Goal: Task Accomplishment & Management: Manage account settings

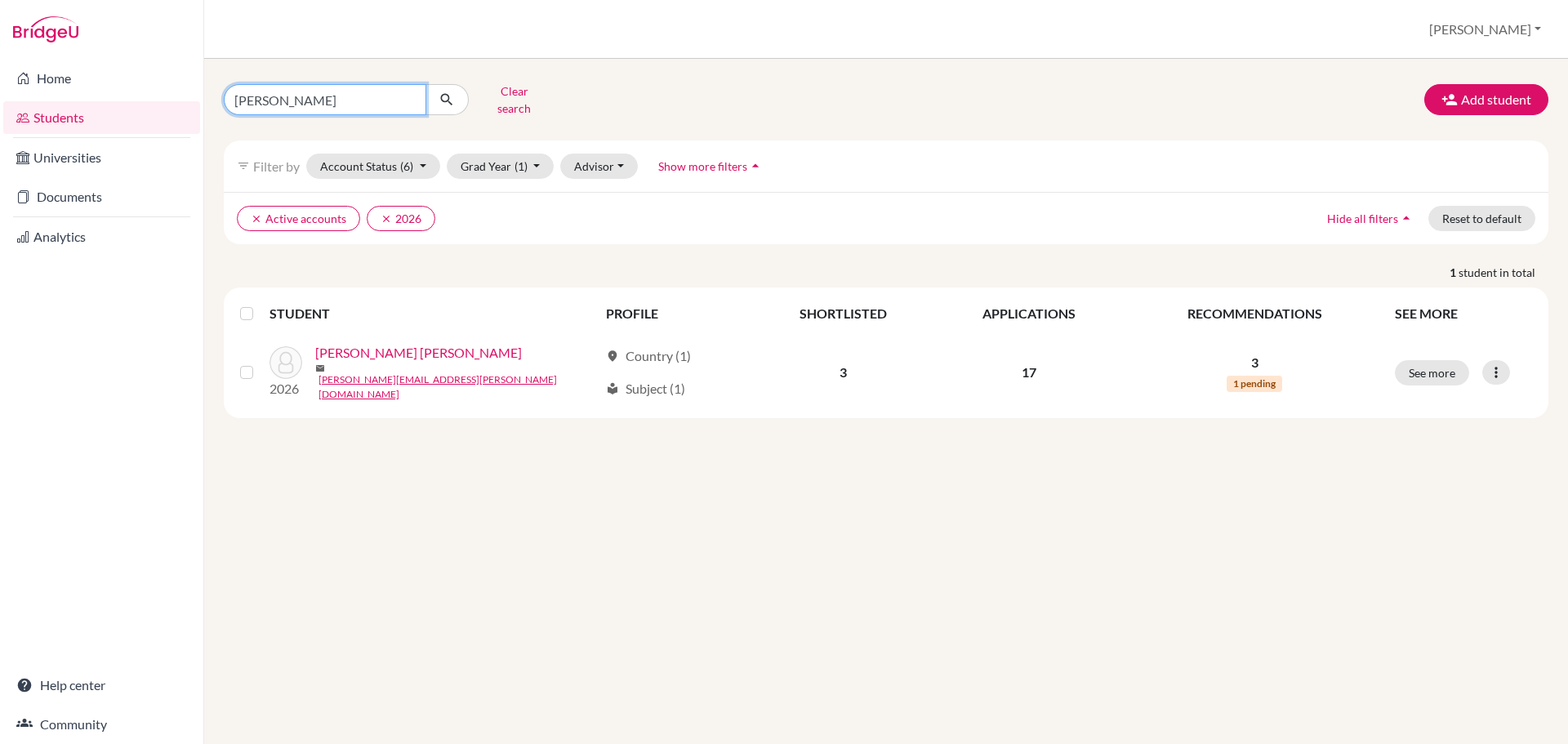
click at [338, 100] on input "novoa" at bounding box center [325, 100] width 202 height 31
type input "sandoval"
click button "submit" at bounding box center [447, 100] width 43 height 31
click at [296, 97] on input "sandoval" at bounding box center [325, 100] width 202 height 31
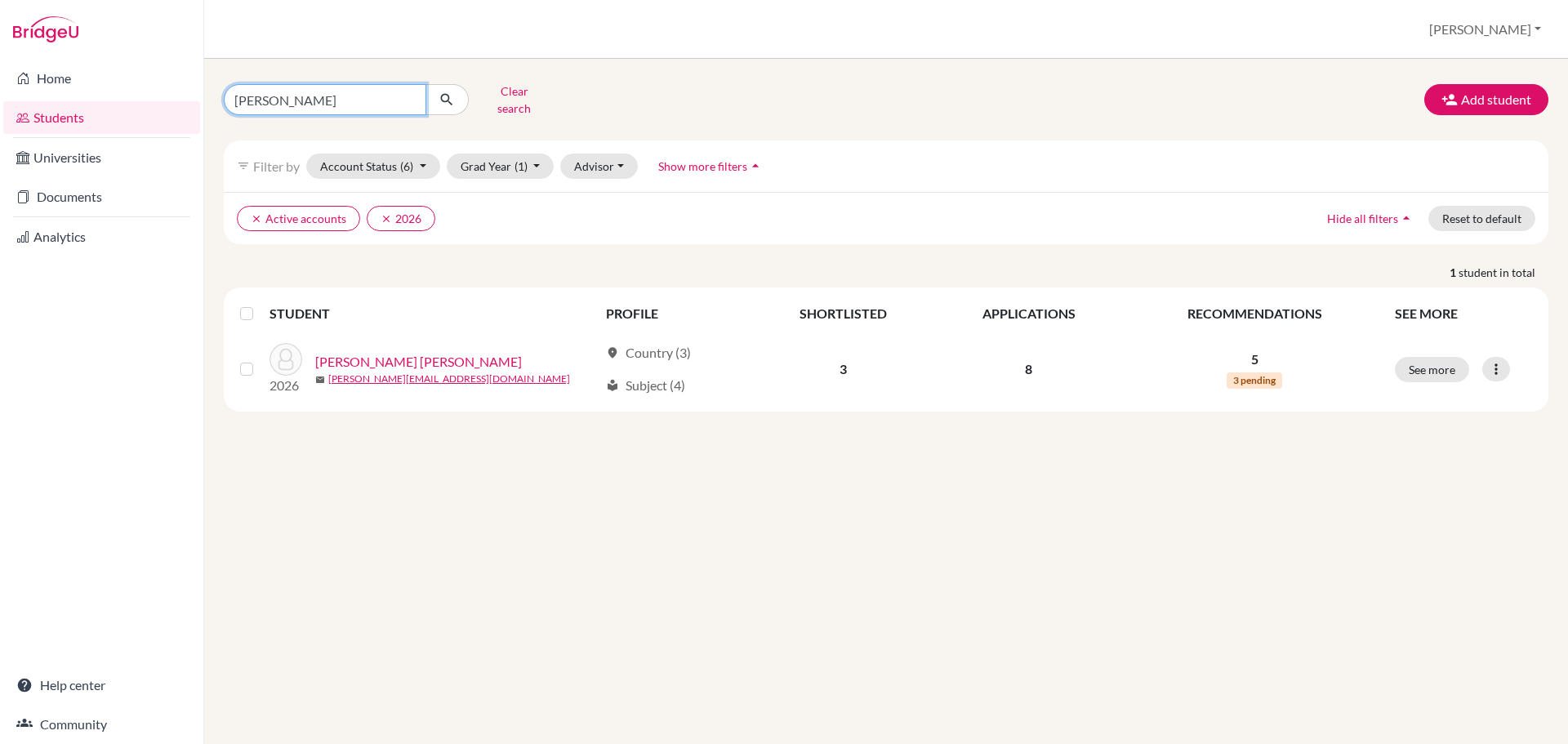
click at [296, 97] on input "sandoval" at bounding box center [325, 100] width 202 height 31
type input "angelucci"
click button "submit" at bounding box center [447, 100] width 43 height 31
click at [361, 95] on input "angelucci" at bounding box center [325, 100] width 202 height 31
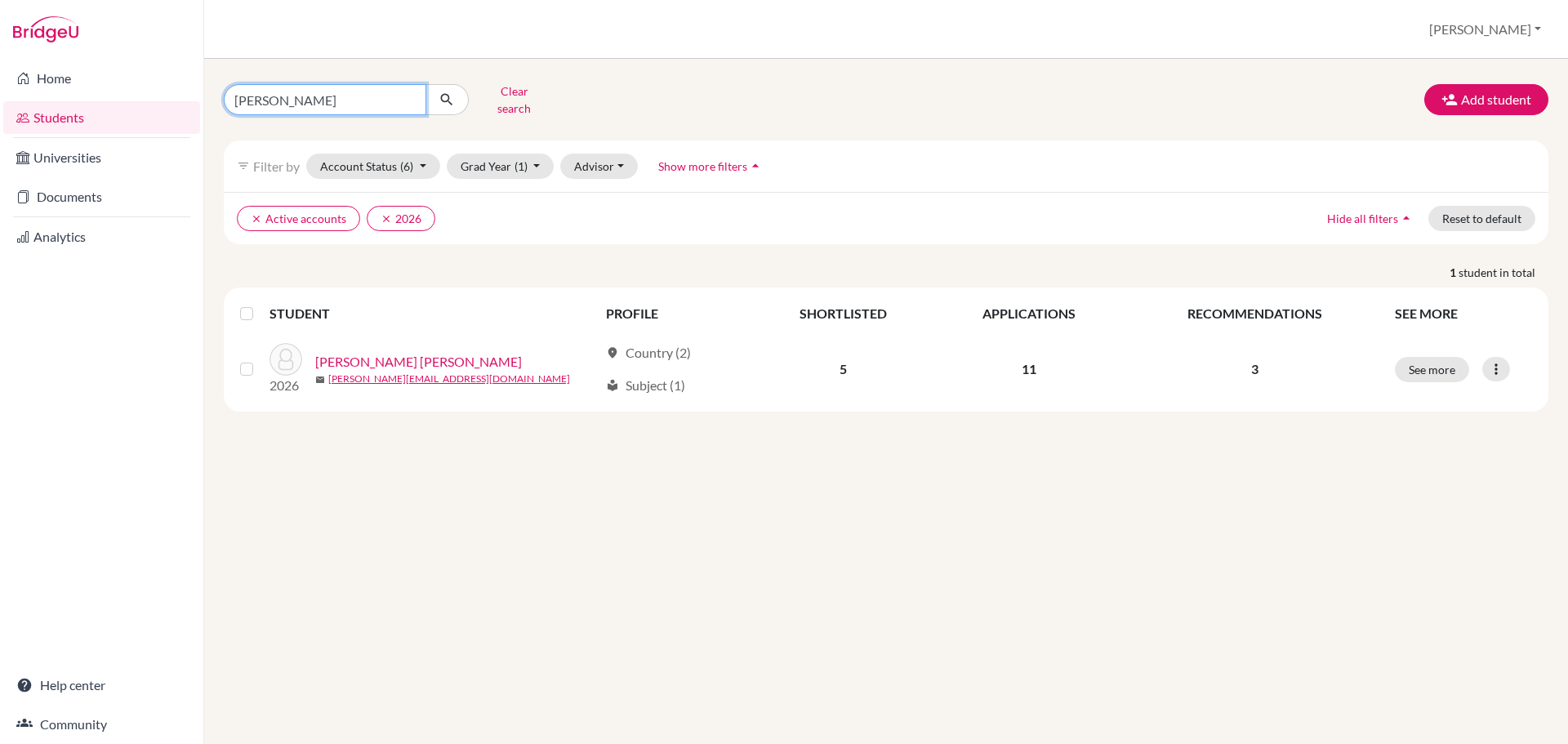
type input "zamora"
click button "submit" at bounding box center [447, 100] width 43 height 31
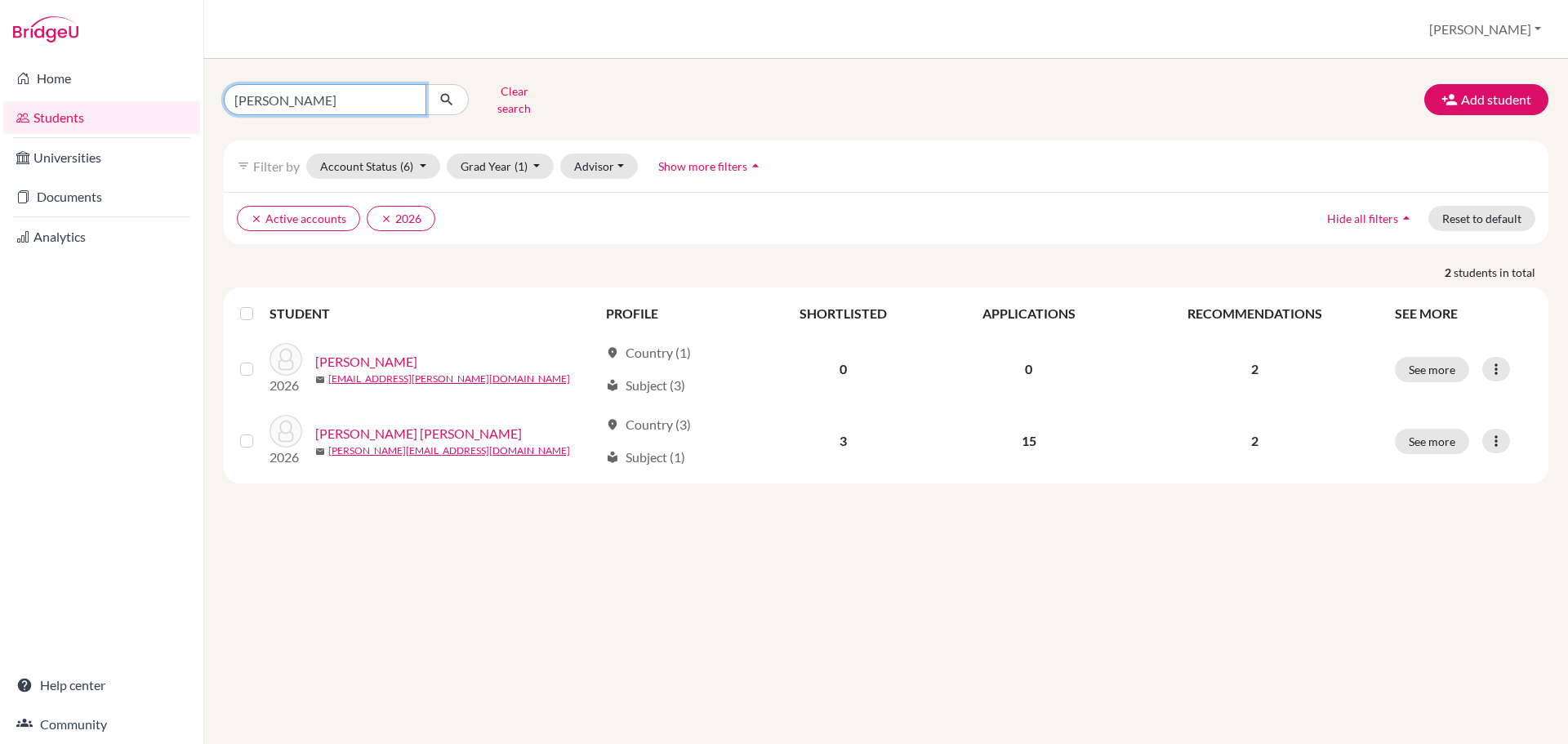
click at [348, 98] on input "zamora" at bounding box center [325, 100] width 202 height 31
type input "[PERSON_NAME]"
click button "submit" at bounding box center [447, 100] width 43 height 31
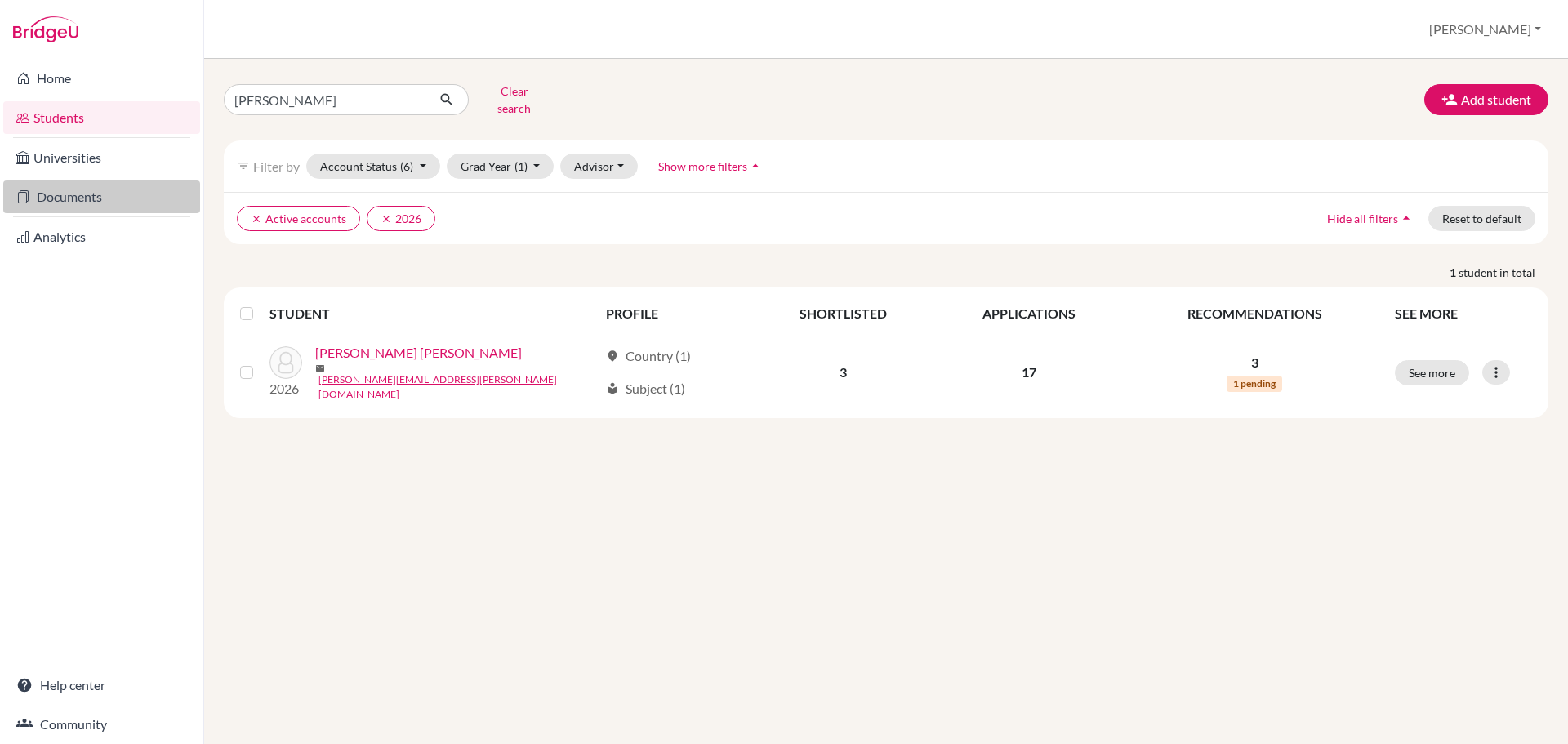
click at [37, 189] on link "Documents" at bounding box center [102, 197] width 197 height 33
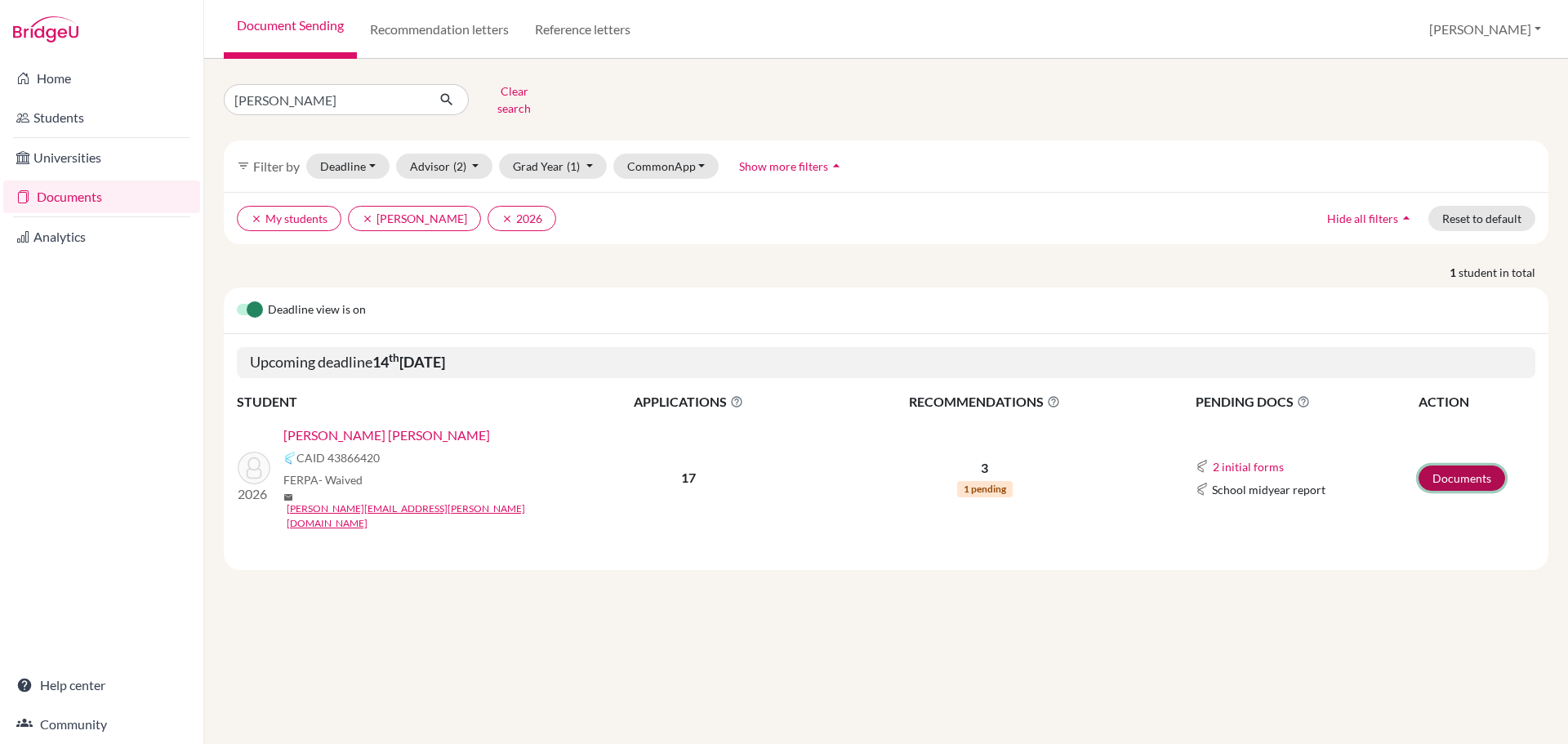
click at [1457, 466] on link "Documents" at bounding box center [1462, 478] width 87 height 25
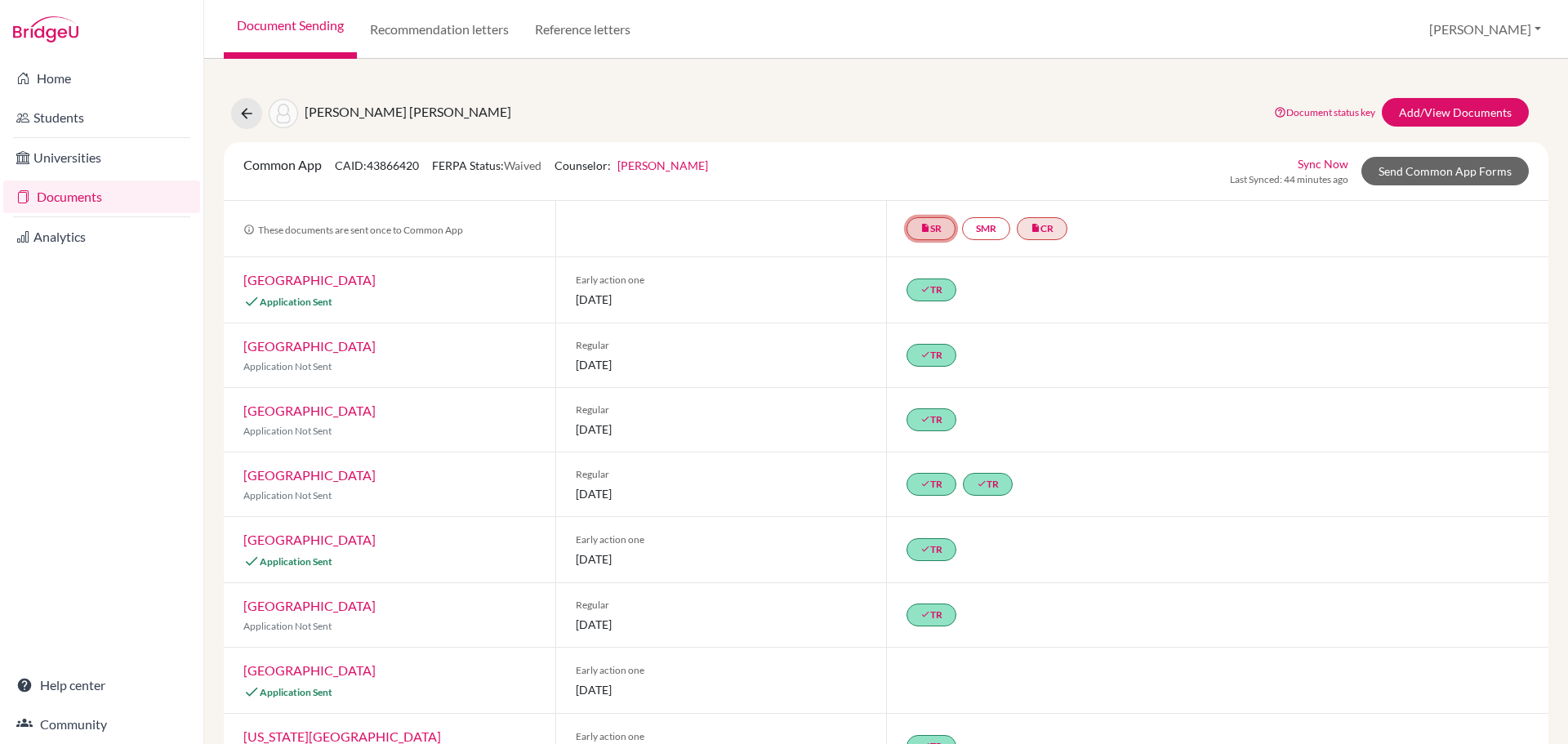
click at [930, 229] on link "insert_drive_file SR" at bounding box center [931, 229] width 49 height 23
click at [924, 181] on link "School report" at bounding box center [931, 179] width 69 height 14
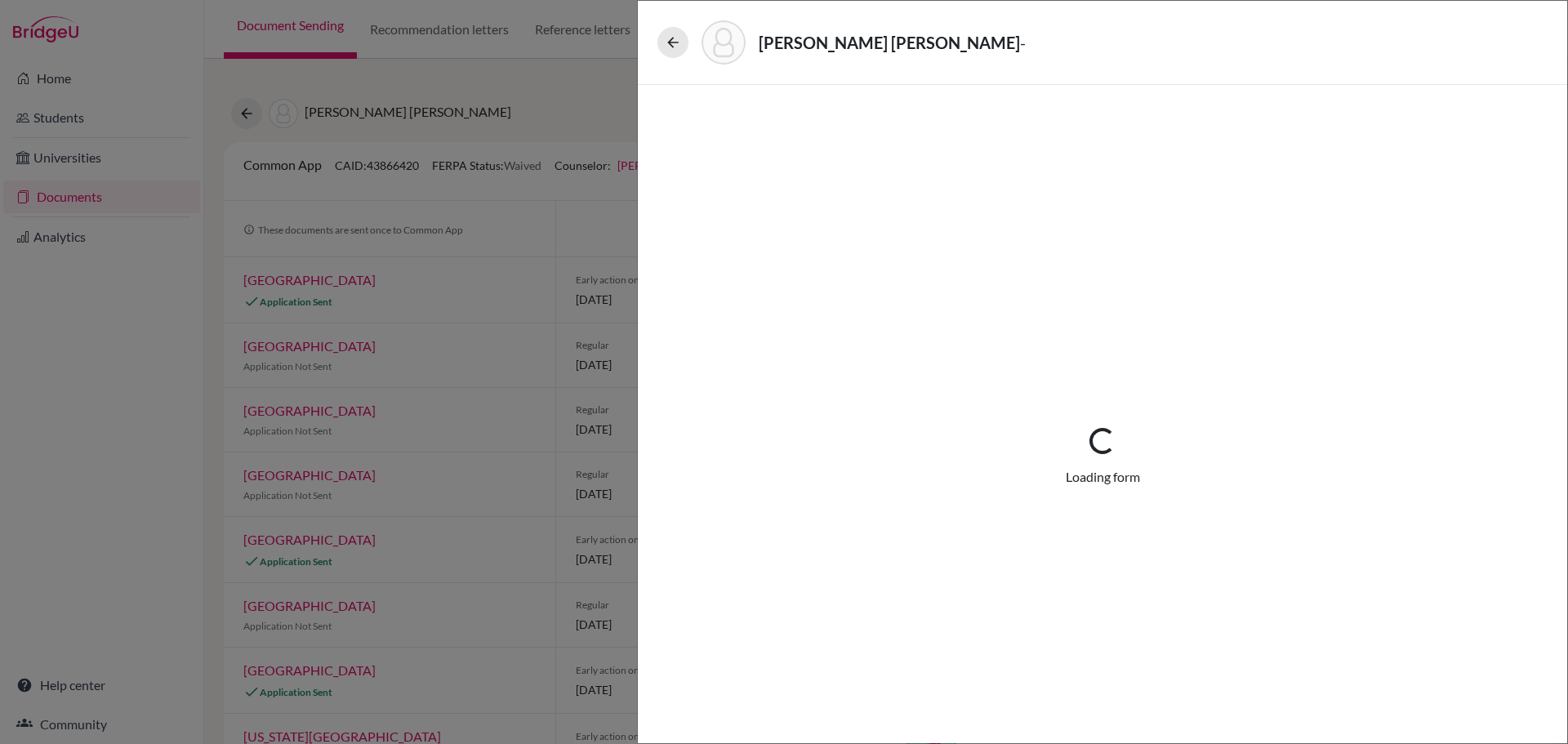
select select "1"
select select "665825"
select select "0"
select select "1"
select select "0"
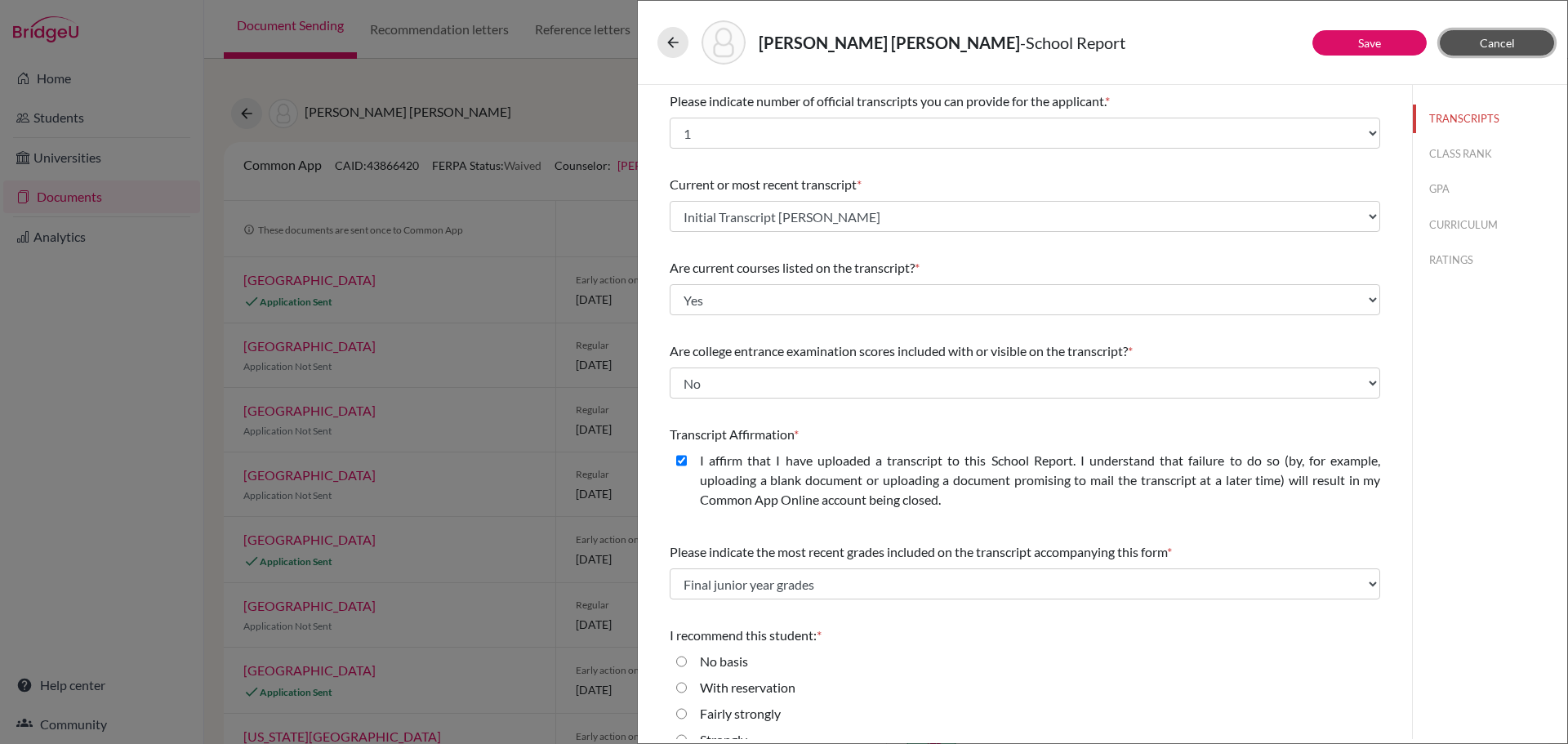
click at [1480, 47] on span "Cancel" at bounding box center [1498, 43] width 35 height 14
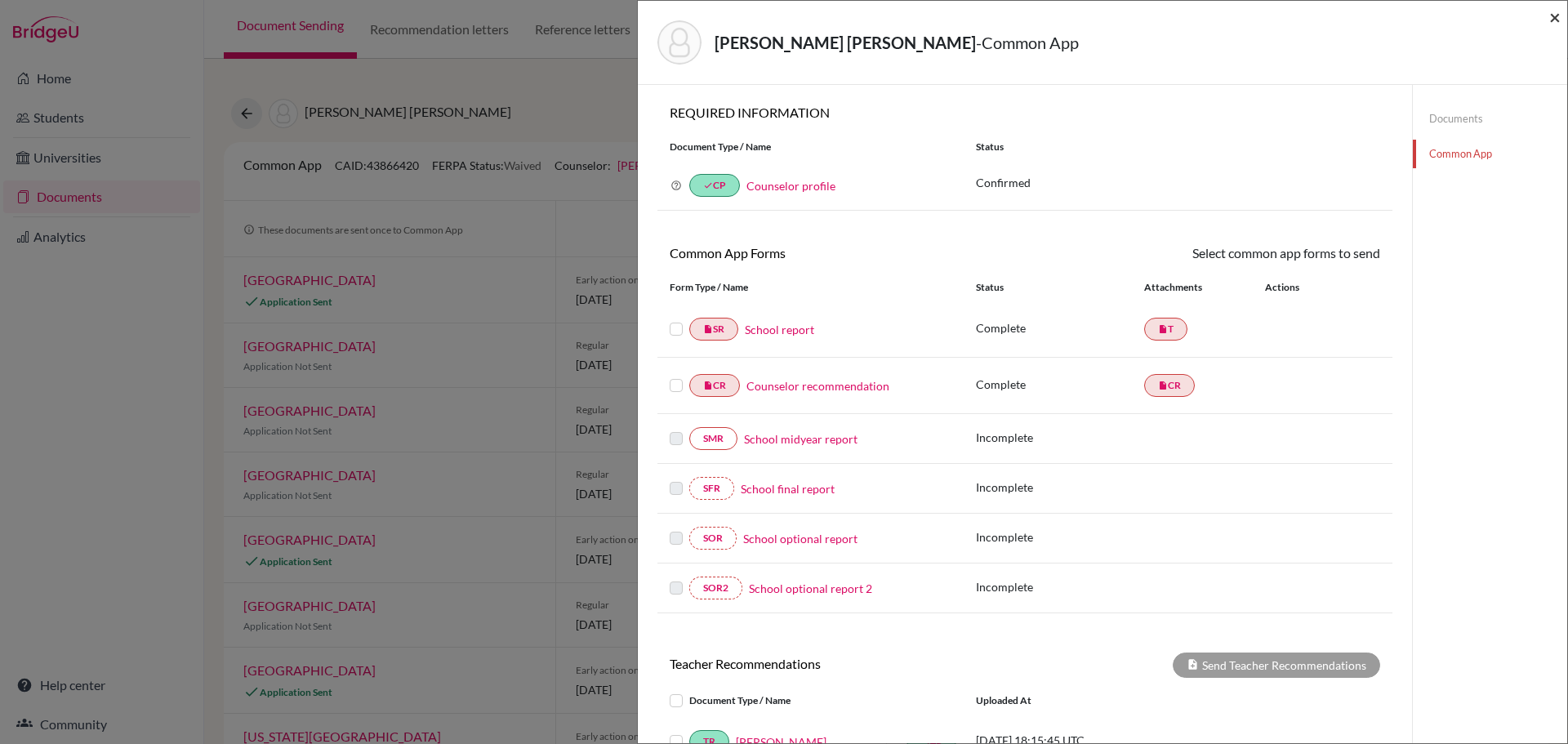
click at [1551, 18] on span "×" at bounding box center [1554, 17] width 11 height 23
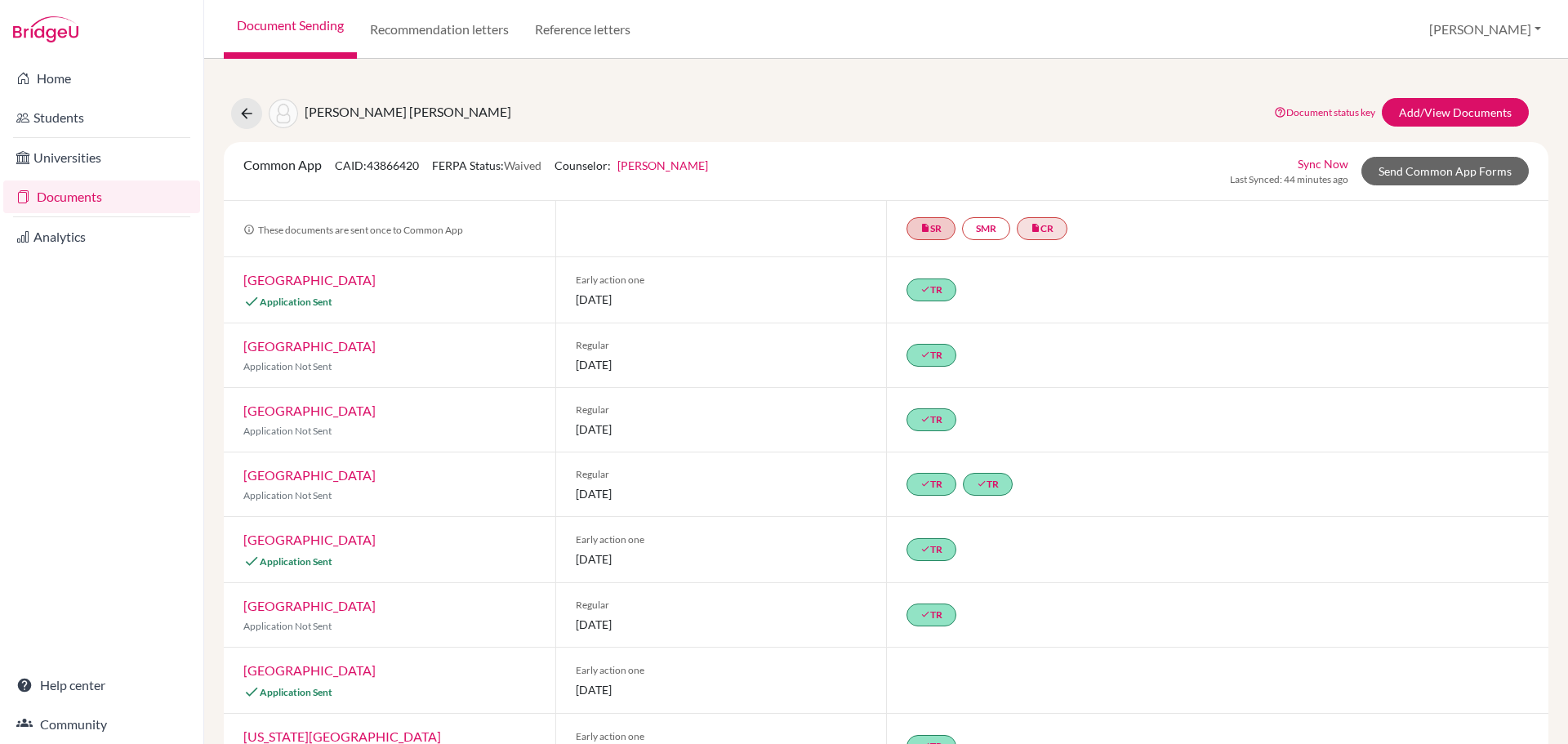
click at [64, 195] on link "Documents" at bounding box center [102, 197] width 197 height 33
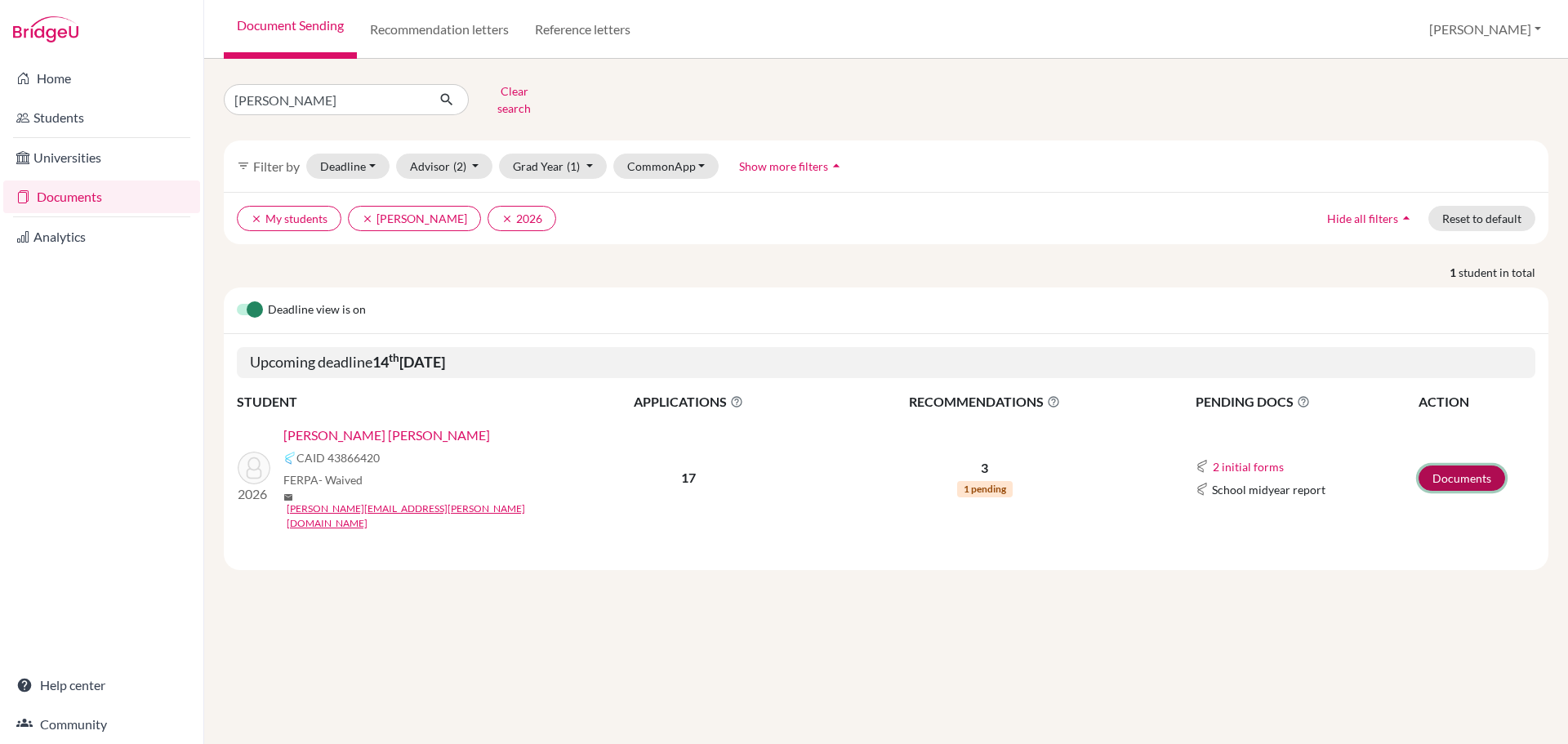
click at [1459, 466] on link "Documents" at bounding box center [1462, 478] width 87 height 25
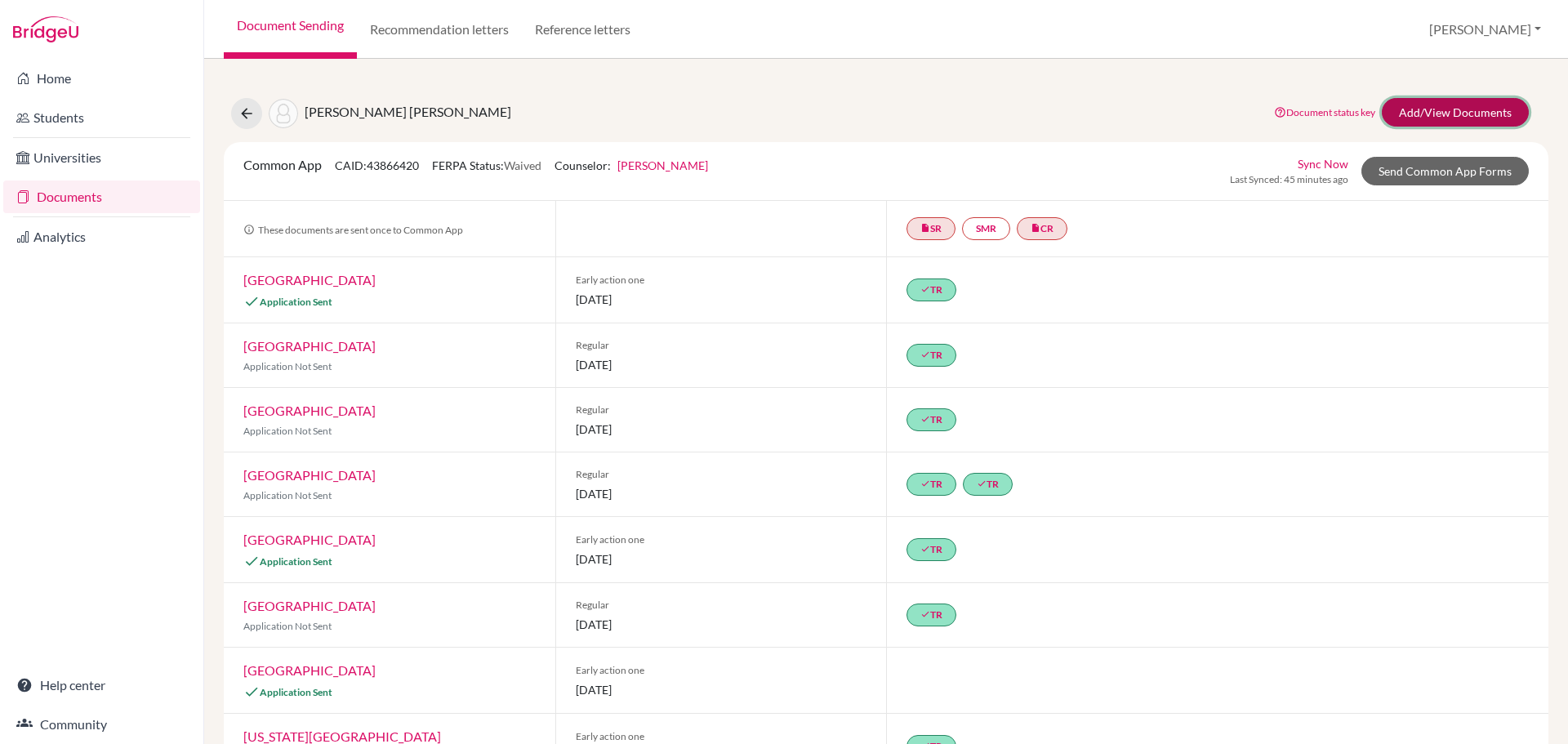
click at [1425, 112] on link "Add/View Documents" at bounding box center [1455, 112] width 147 height 29
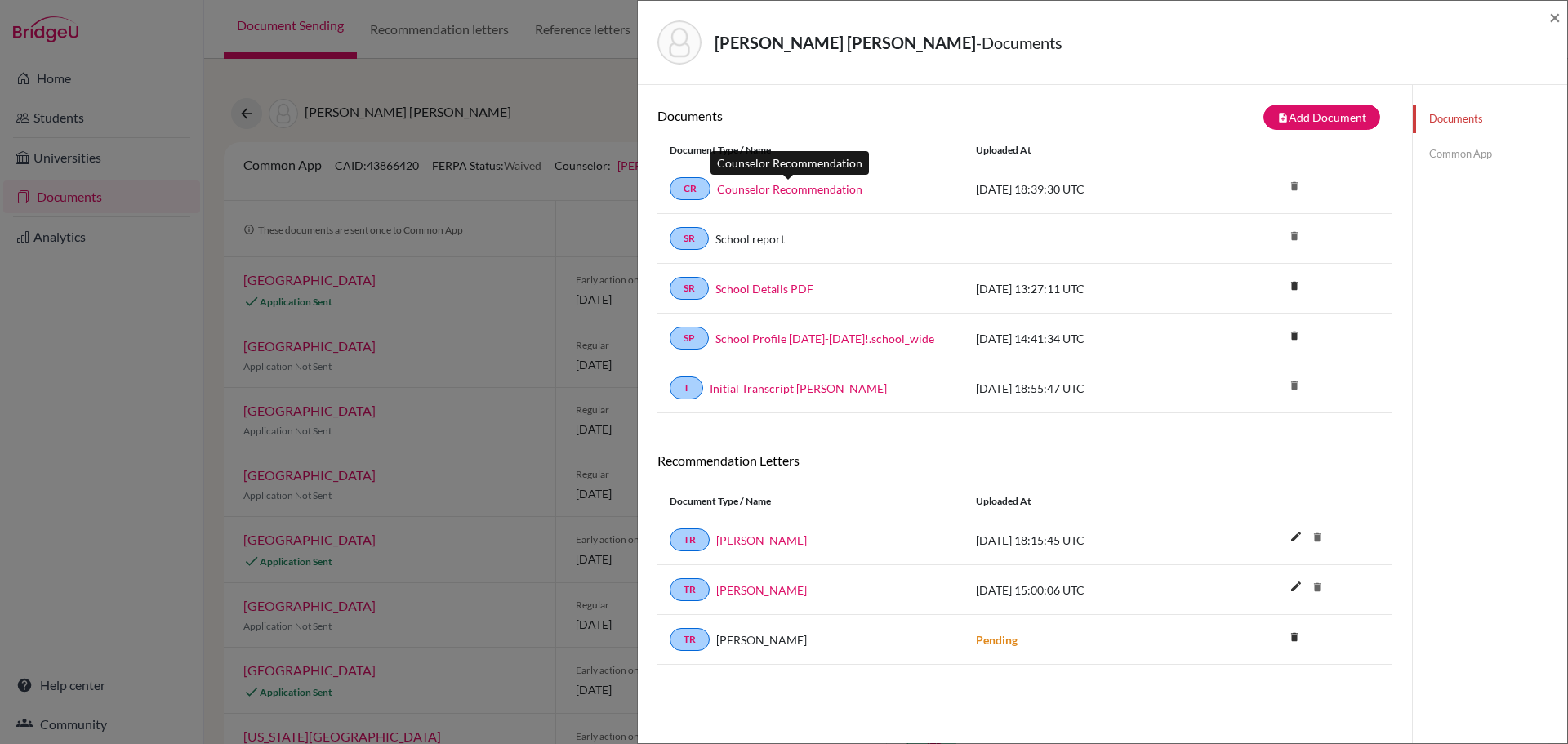
click at [805, 191] on link "Counselor Recommendation" at bounding box center [789, 189] width 145 height 17
click at [691, 239] on link "SR" at bounding box center [689, 238] width 39 height 23
click at [1469, 152] on link "Common App" at bounding box center [1490, 154] width 155 height 29
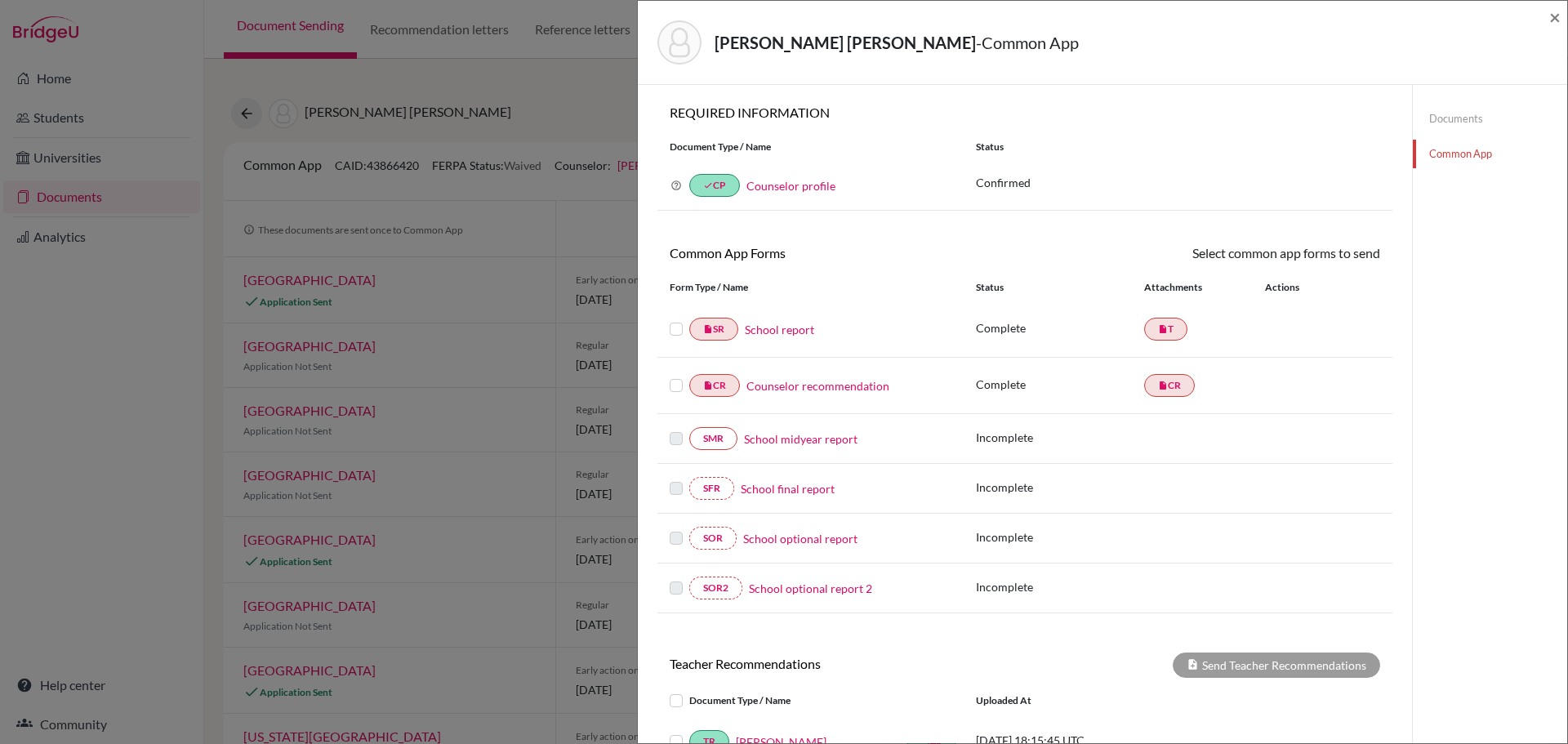
click at [787, 188] on link "Counselor profile" at bounding box center [791, 186] width 89 height 14
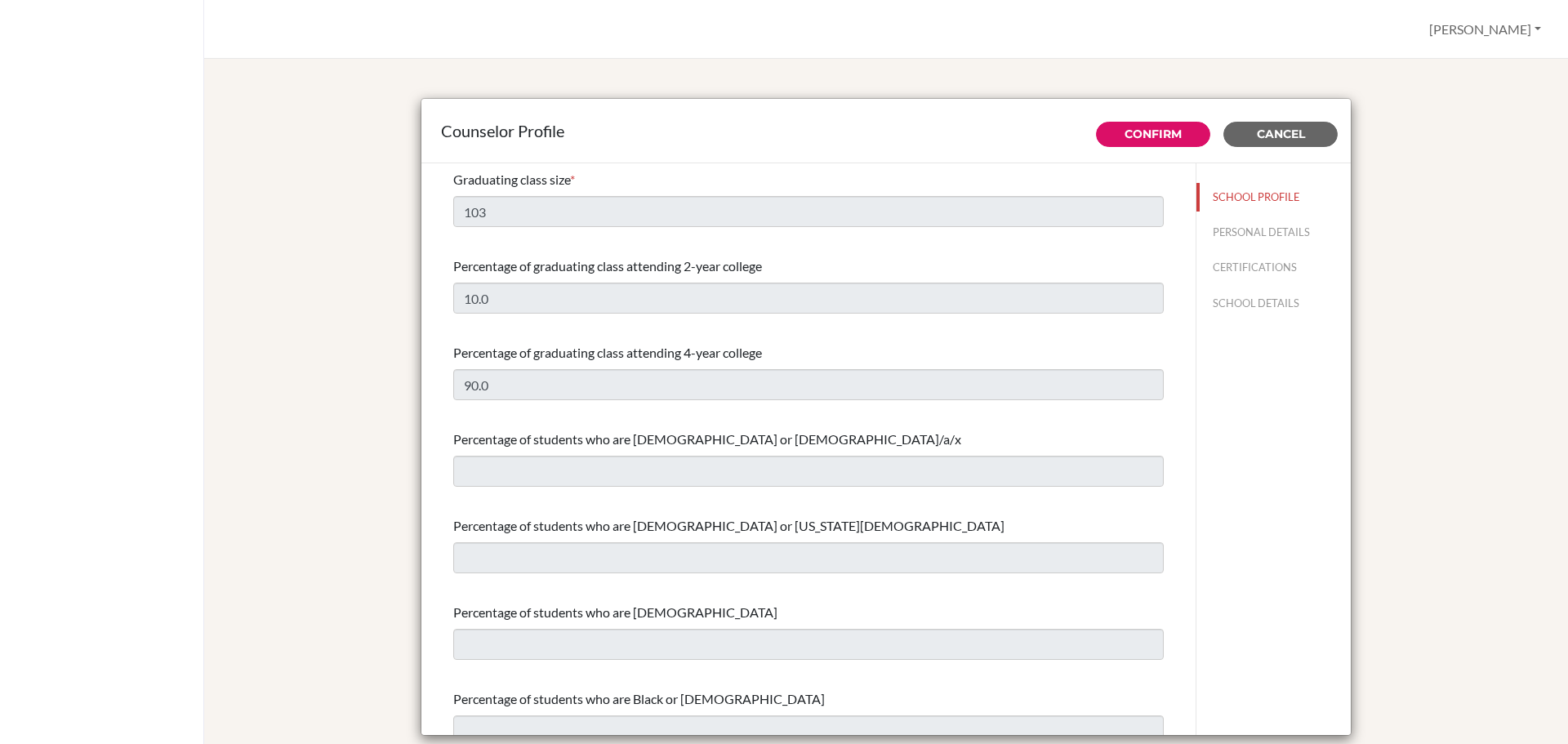
select select "0"
select select "350349"
click at [1240, 236] on button "PERSONAL DETAILS" at bounding box center [1274, 232] width 155 height 29
type input "[PERSON_NAME]"
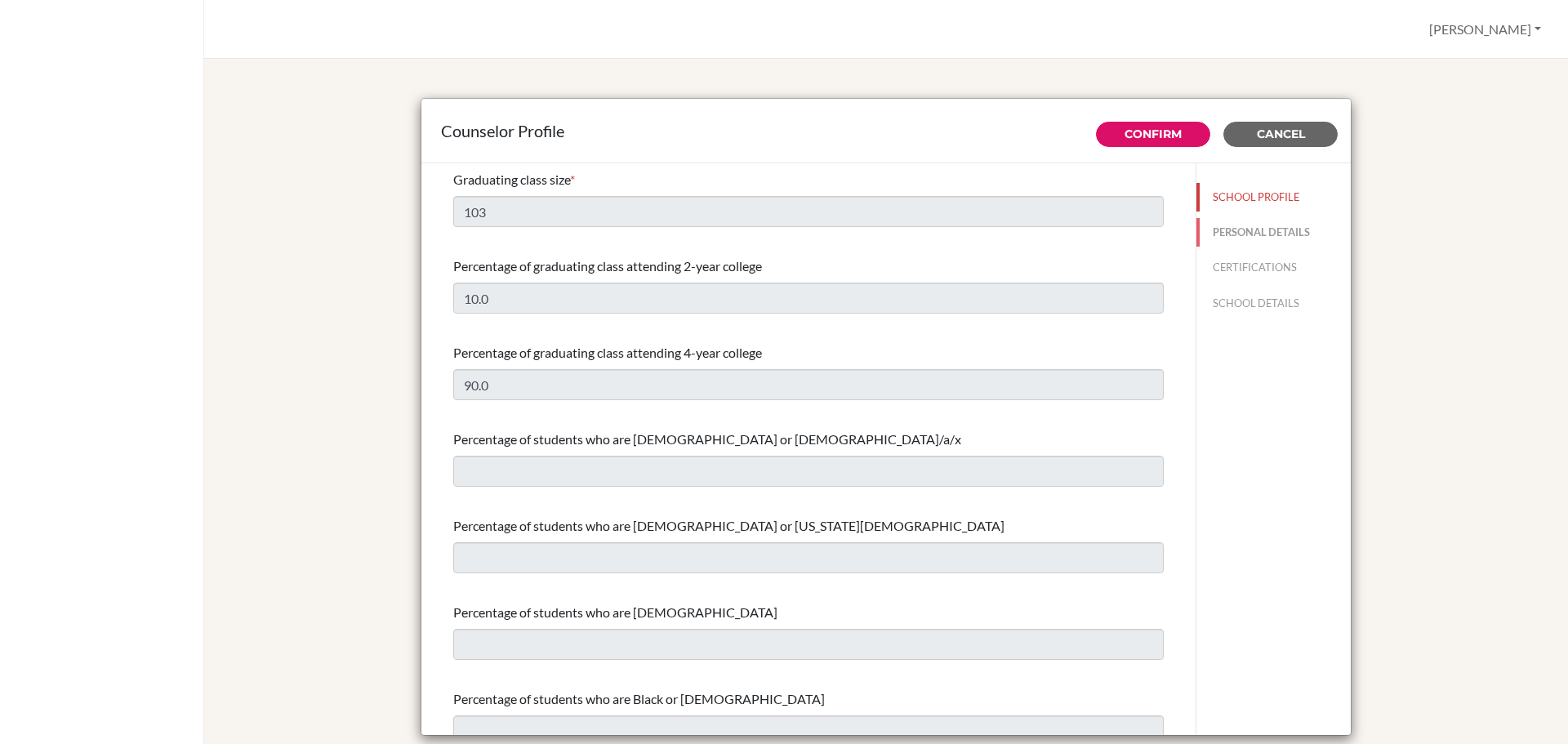
type input "HS Director / Senior Advisor"
type input "503.252-883-00"
type input "[PERSON_NAME][EMAIL_ADDRESS][PERSON_NAME][DOMAIN_NAME]"
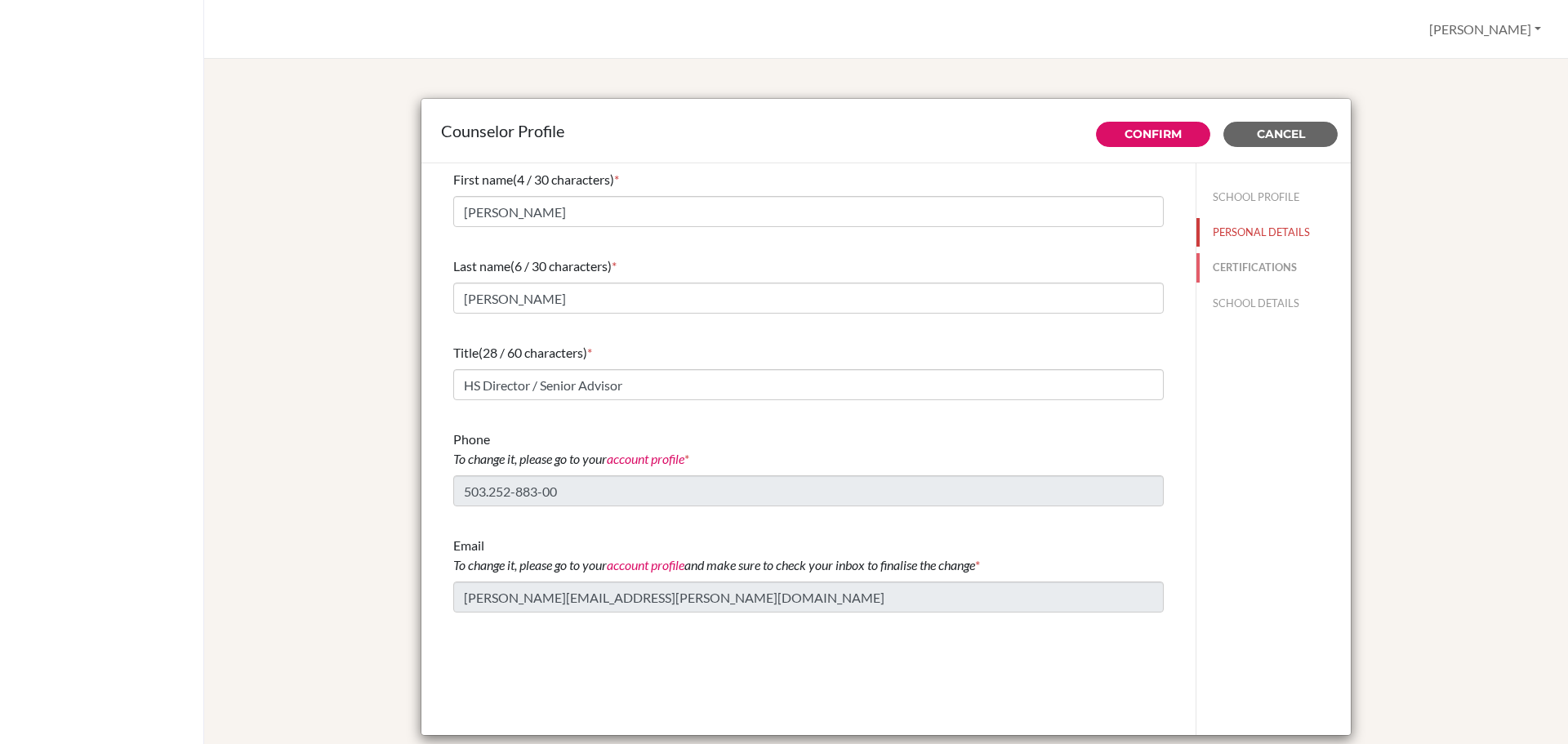
click at [1249, 269] on button "CERTIFICATIONS" at bounding box center [1274, 267] width 155 height 29
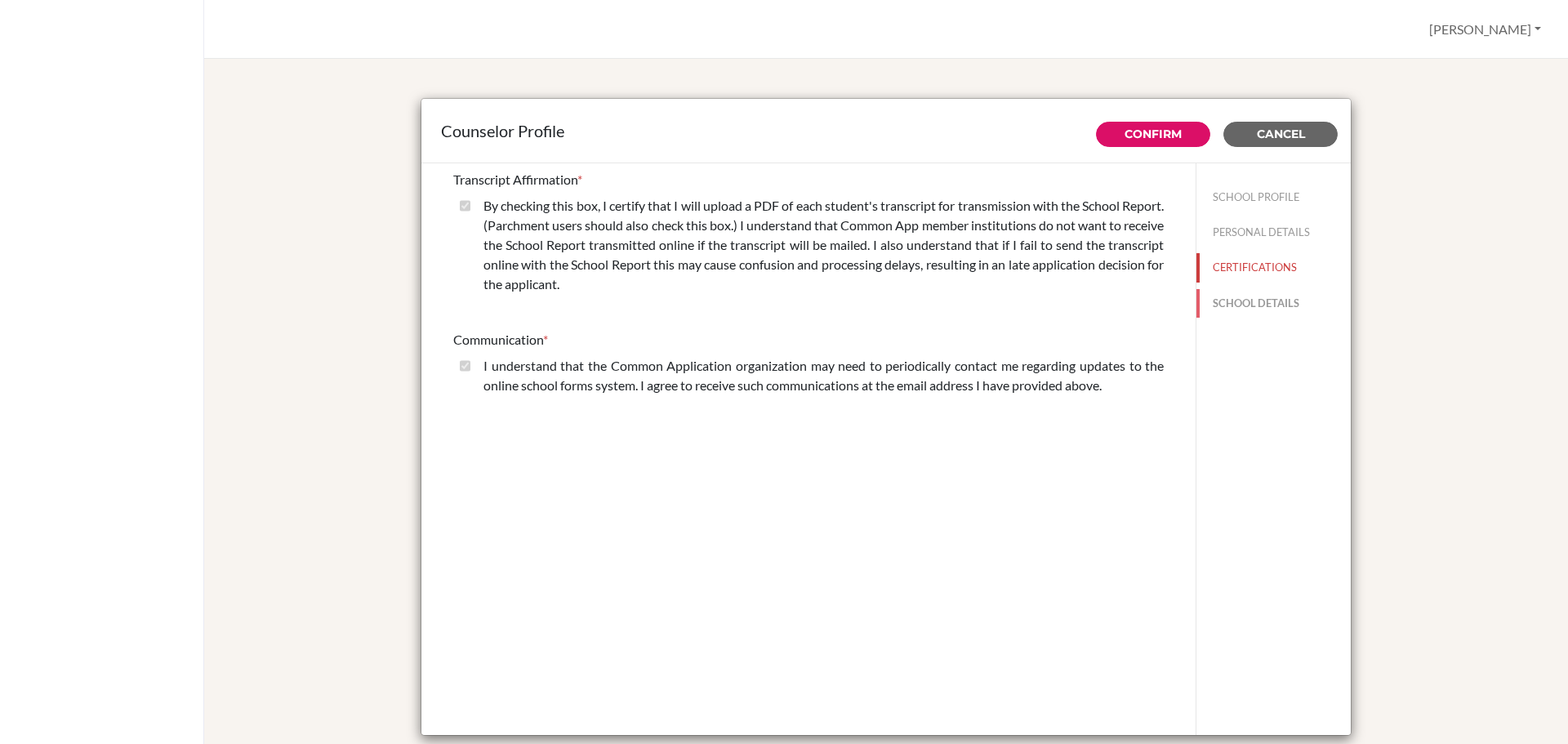
click at [1247, 296] on button "SCHOOL DETAILS" at bounding box center [1274, 303] width 155 height 29
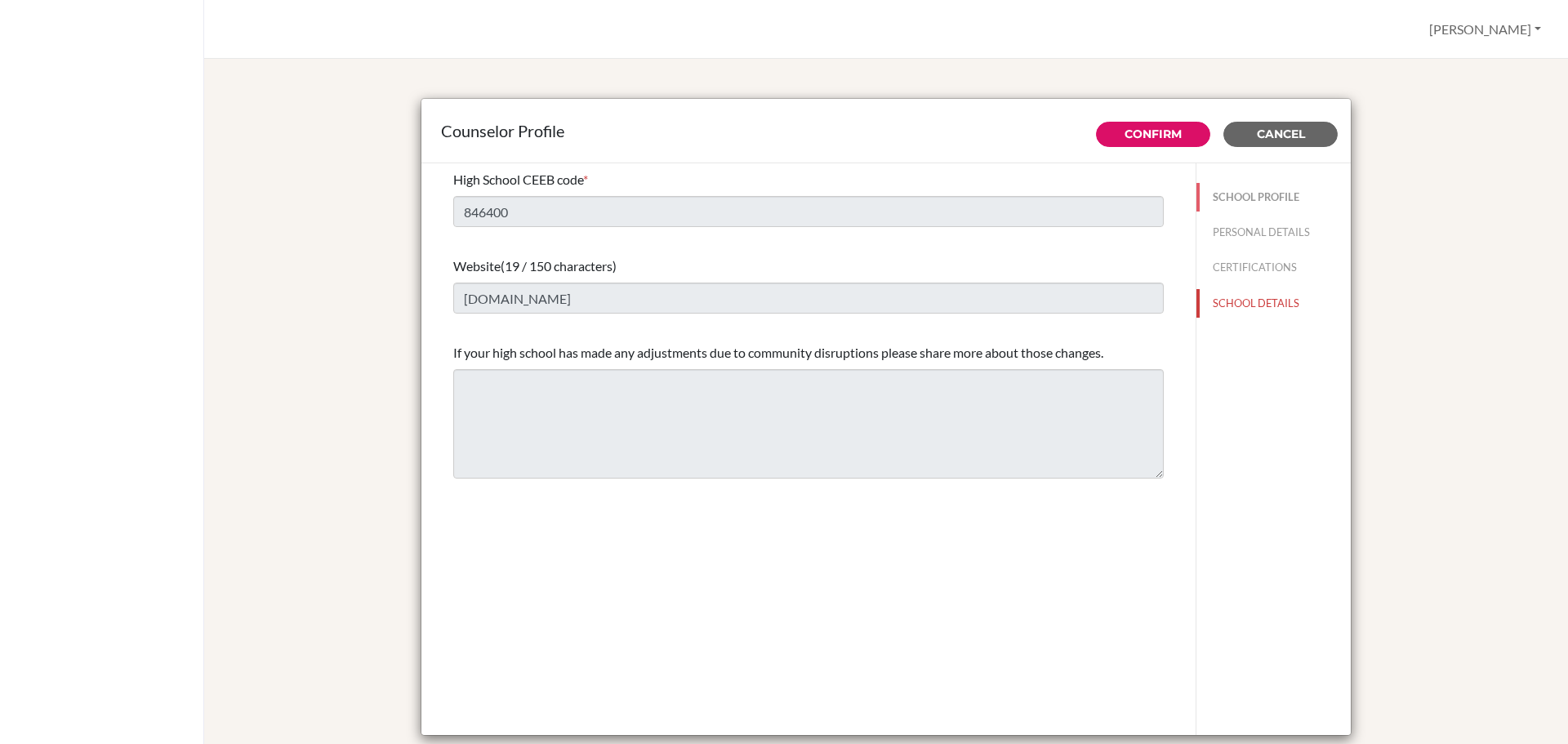
click at [1257, 189] on button "SCHOOL PROFILE" at bounding box center [1274, 197] width 155 height 29
type input "103"
type input "10.0"
select select "0"
select select "350349"
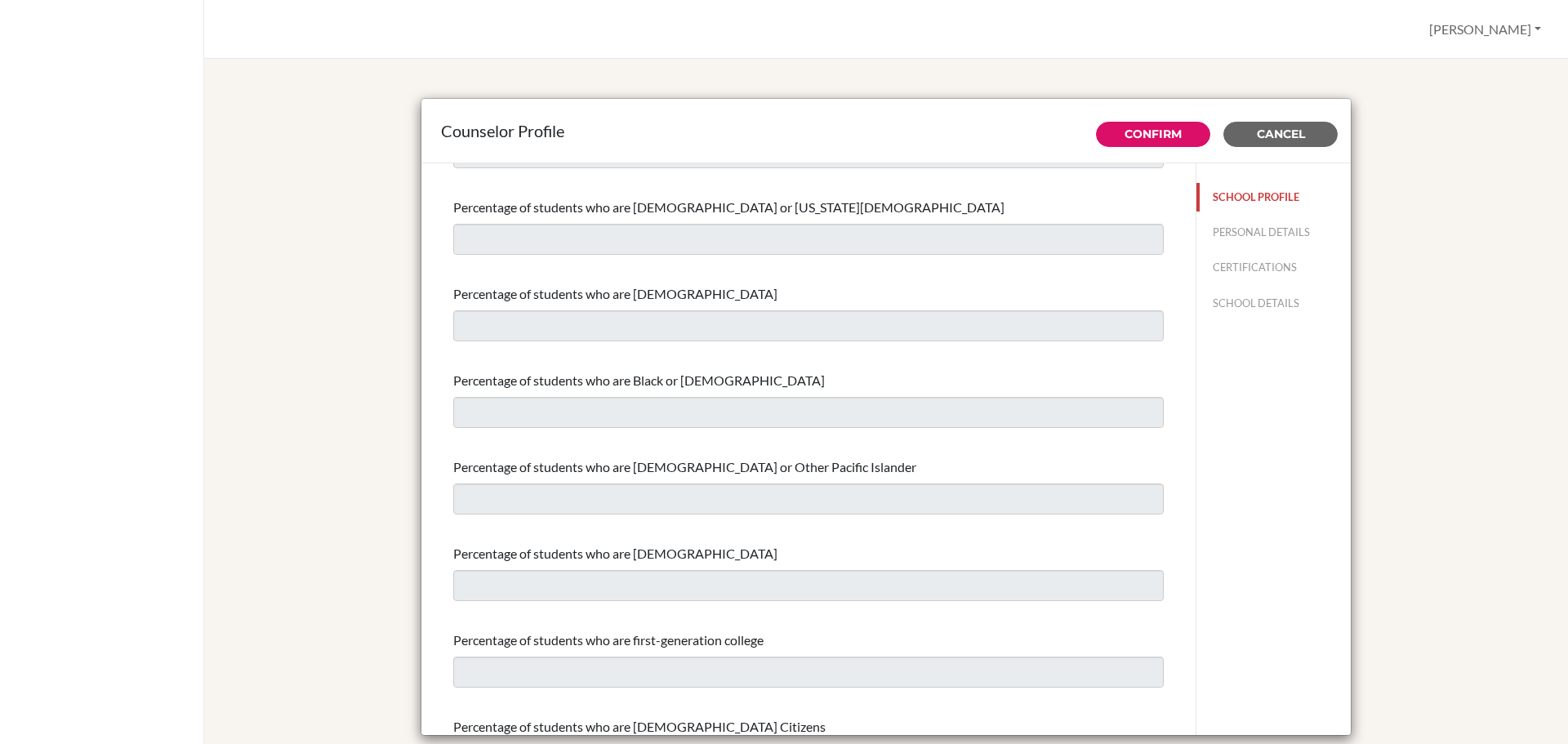
scroll to position [327, 0]
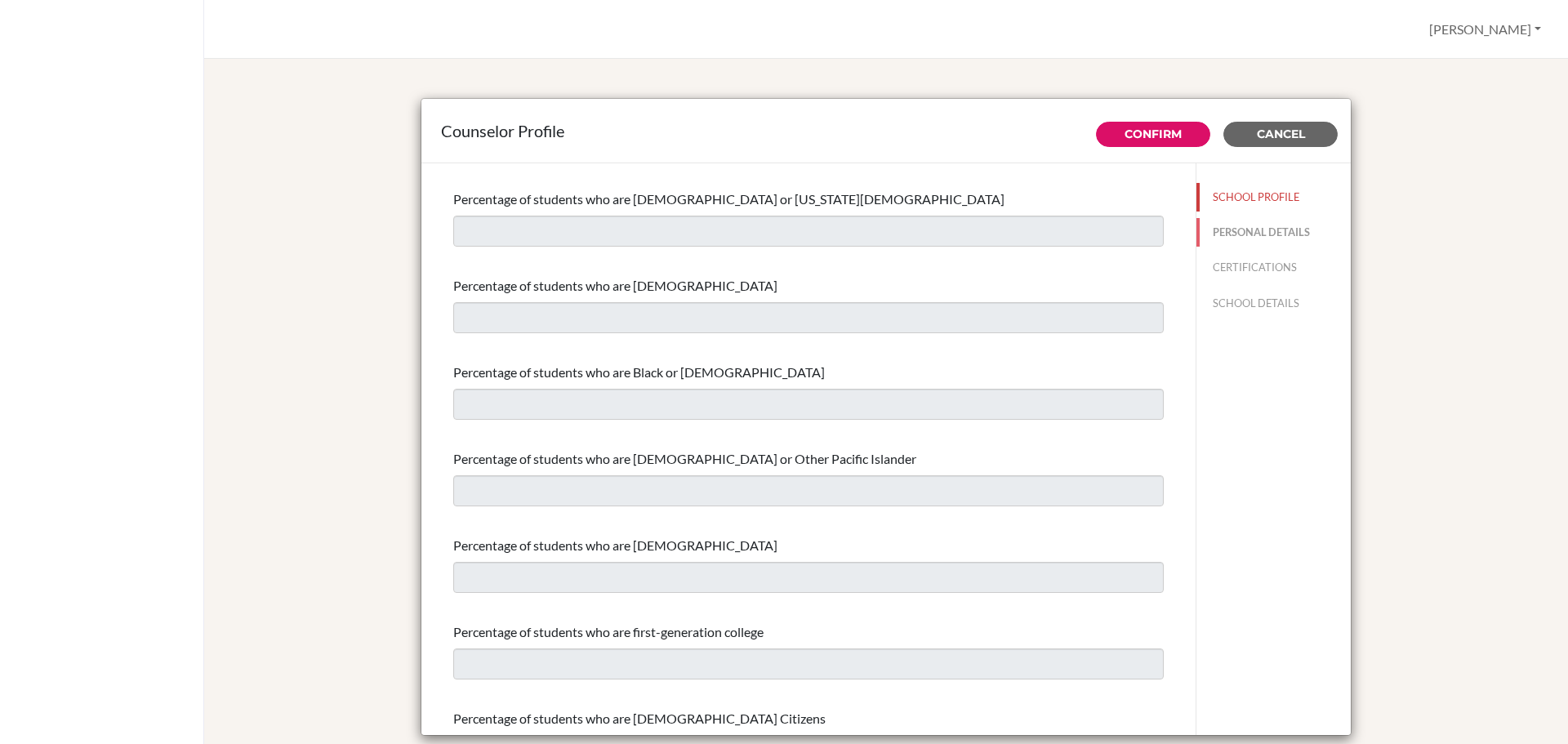
click at [1234, 234] on button "PERSONAL DETAILS" at bounding box center [1274, 232] width 155 height 29
type input "[PERSON_NAME]"
type input "503.252-883-00"
type input "[PERSON_NAME][EMAIL_ADDRESS][PERSON_NAME][DOMAIN_NAME]"
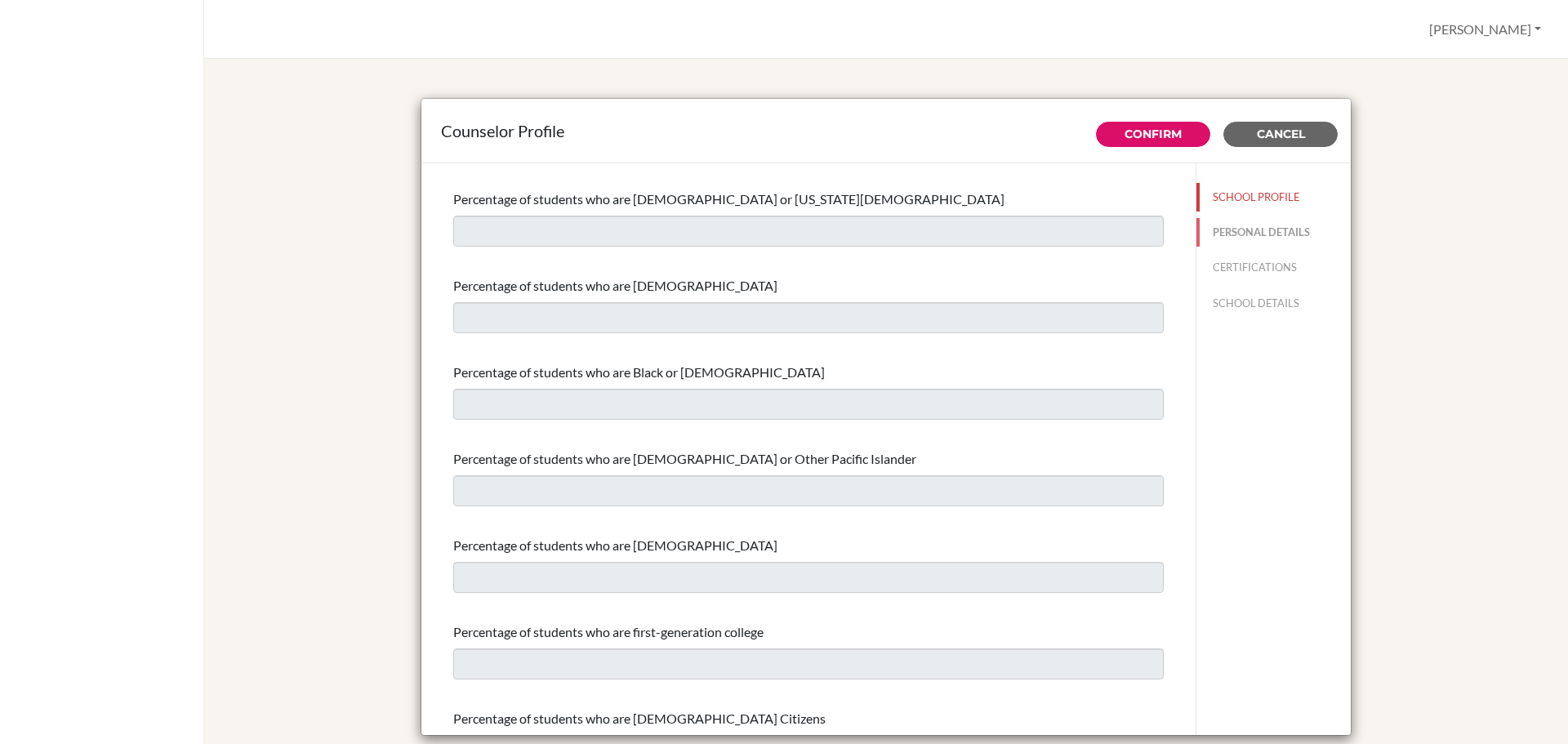
type input "HS Director / Senior Advisor"
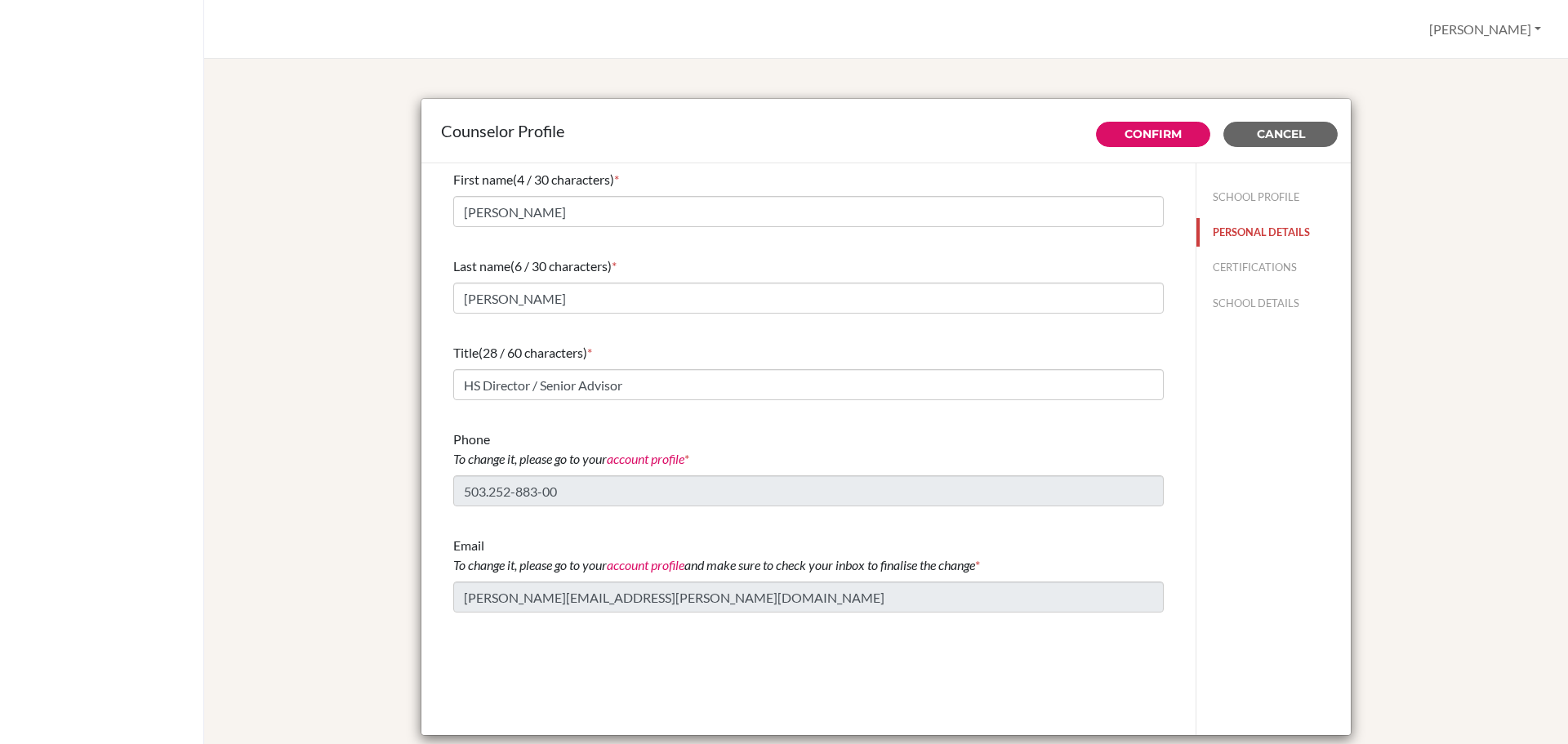
scroll to position [0, 0]
click at [640, 457] on link "account profile" at bounding box center [645, 459] width 77 height 16
click at [1267, 138] on span "Cancel" at bounding box center [1280, 134] width 48 height 15
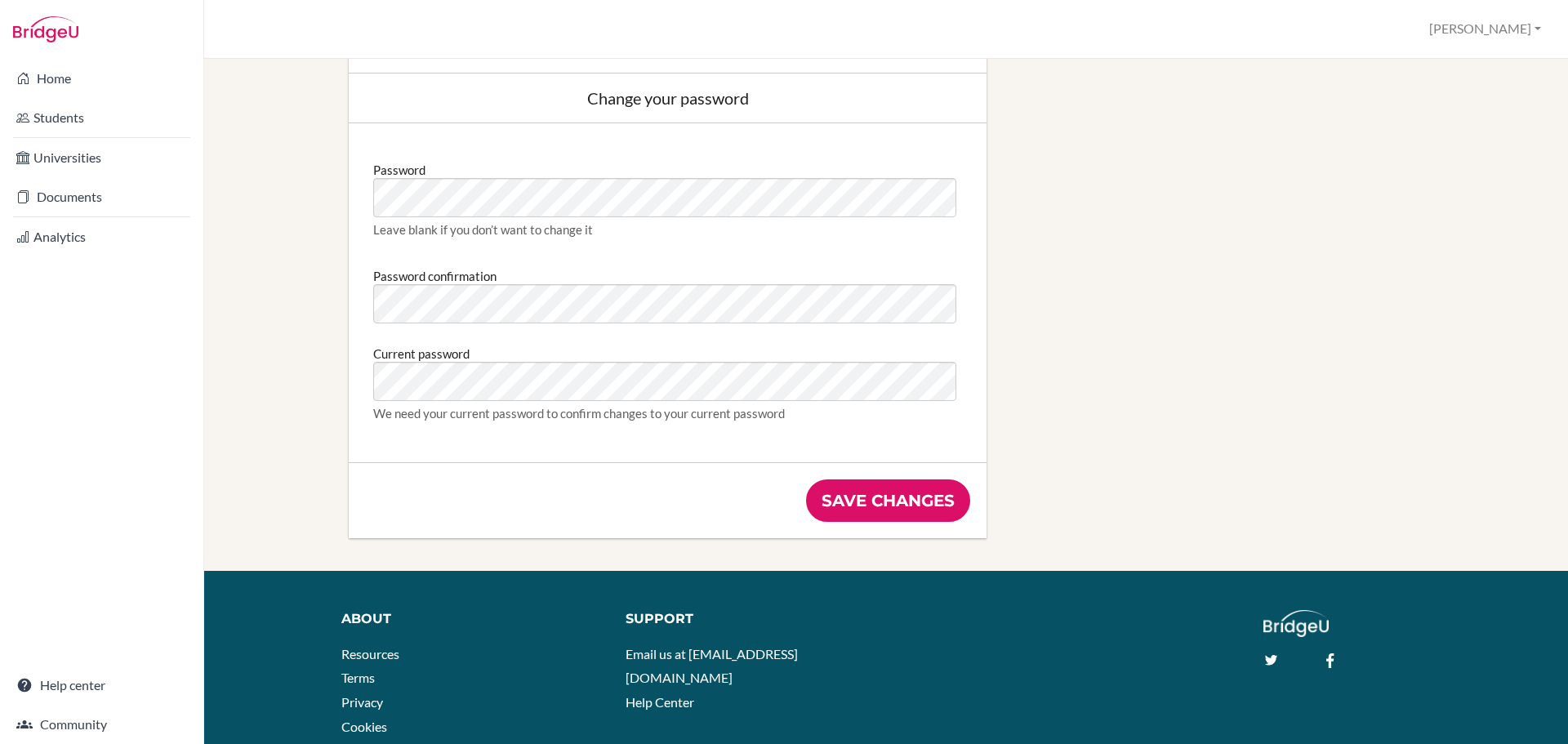
scroll to position [735, 0]
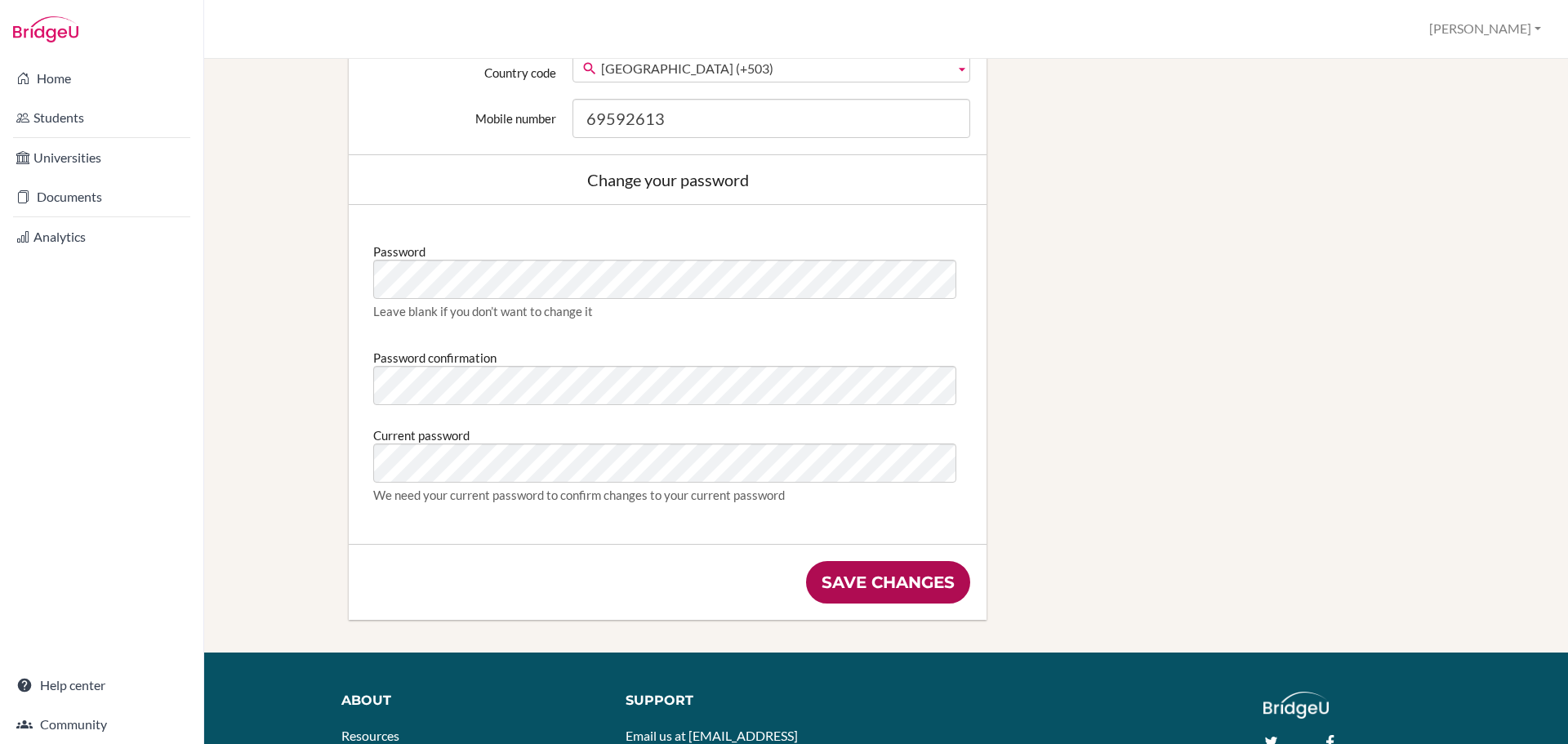
click at [880, 594] on input "Save changes" at bounding box center [888, 582] width 164 height 43
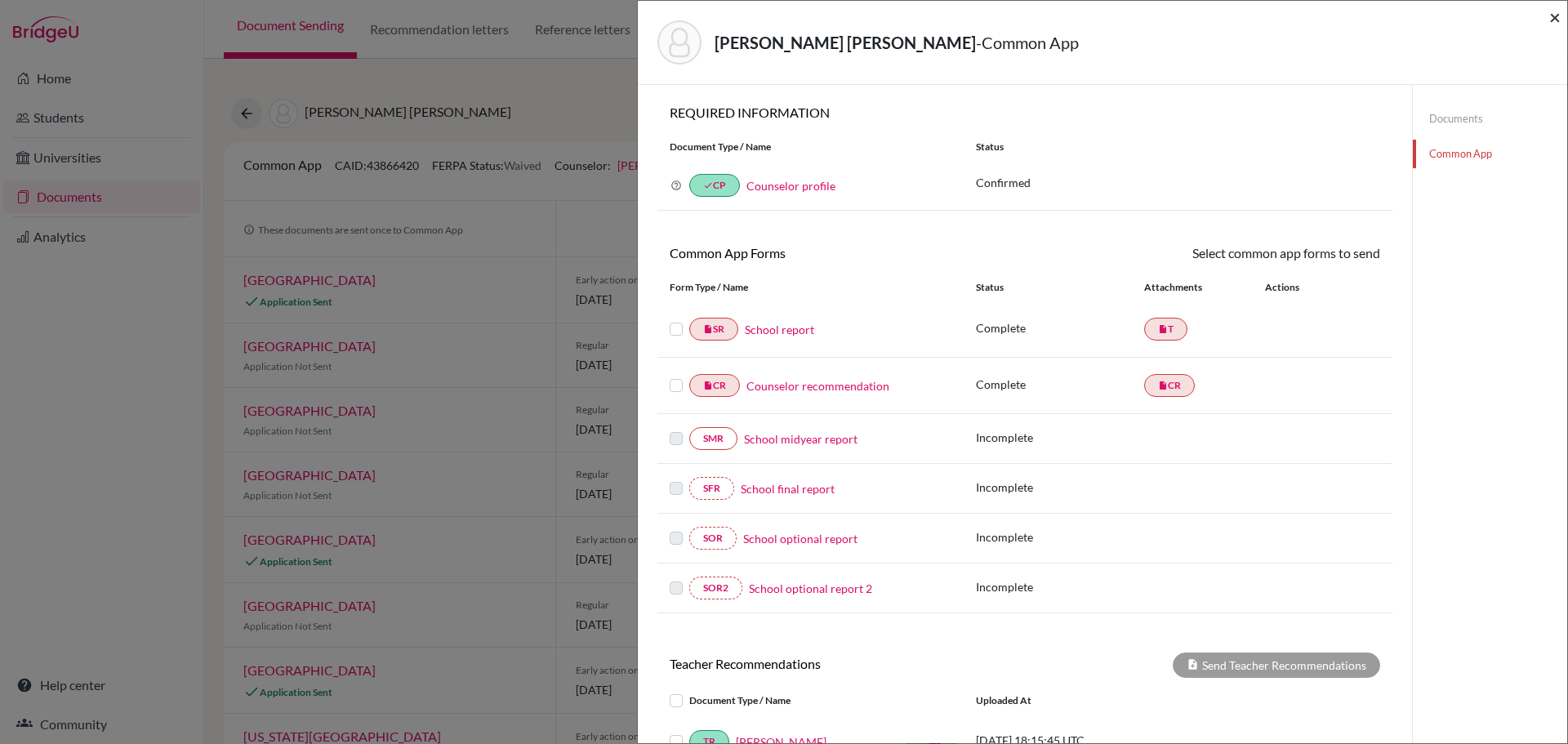
click at [1556, 15] on span "×" at bounding box center [1554, 17] width 11 height 23
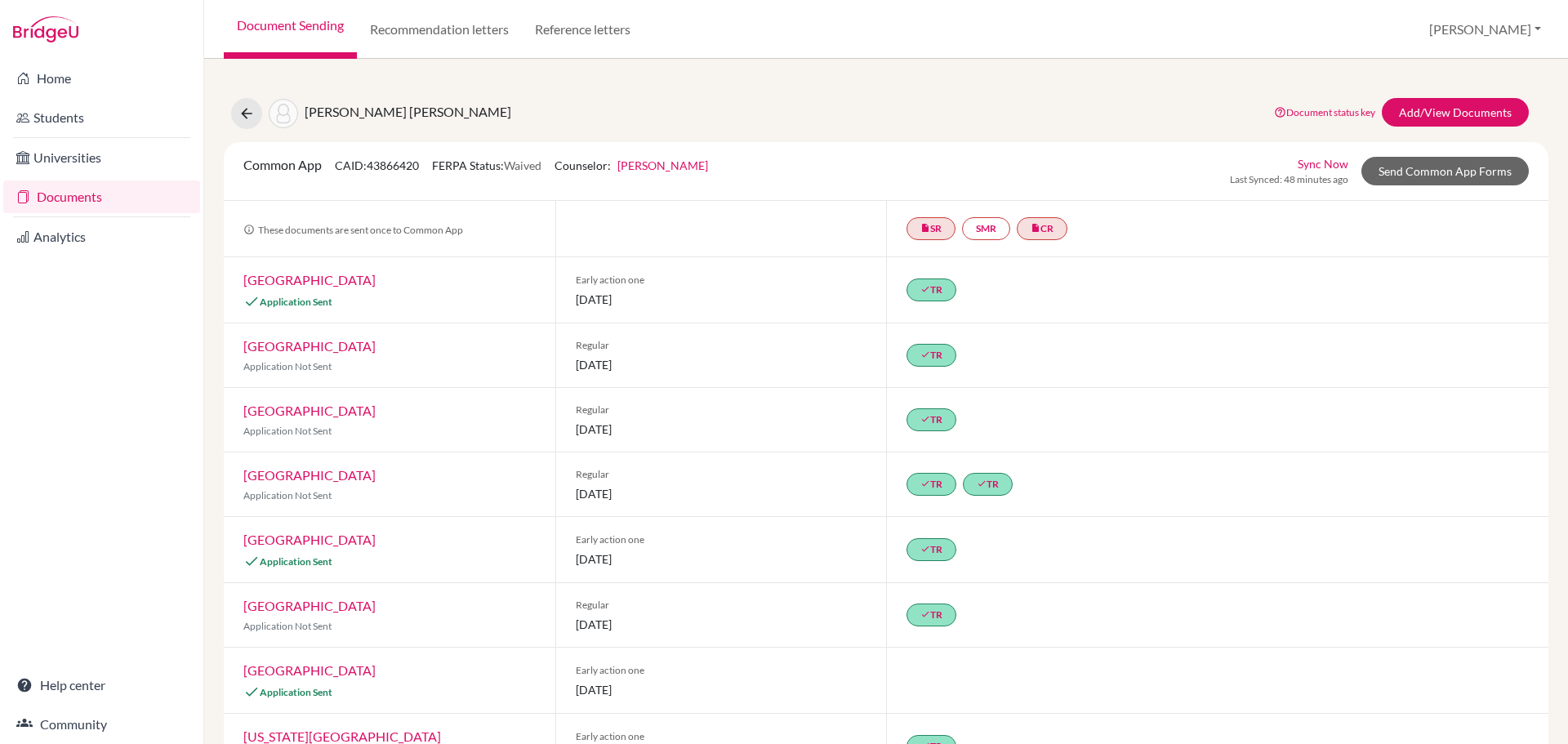
click at [82, 476] on div "Home Students Universities Documents Analytics Help center Community" at bounding box center [102, 402] width 203 height 686
click at [65, 119] on link "Students" at bounding box center [102, 118] width 197 height 33
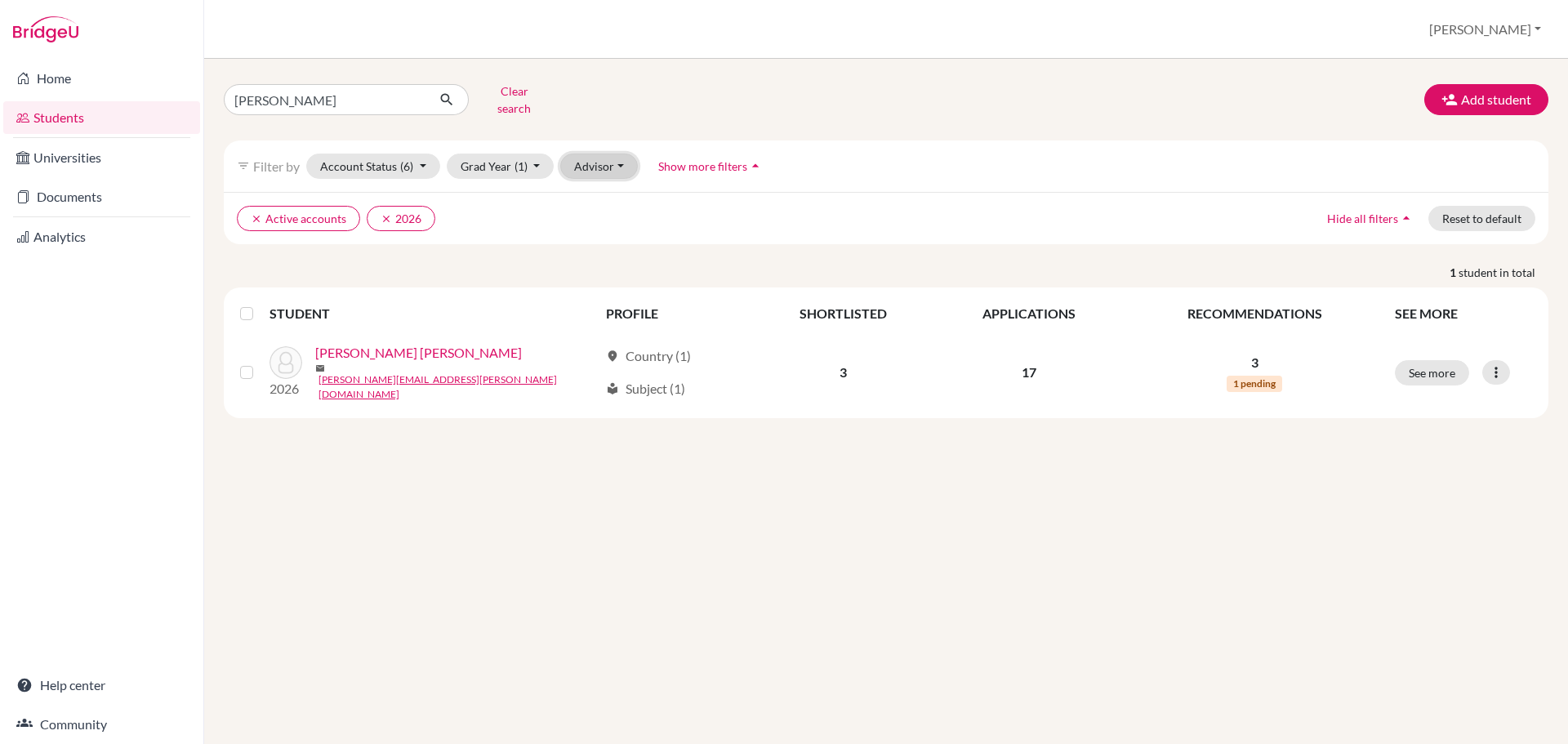
click at [608, 157] on button "Advisor" at bounding box center [599, 166] width 77 height 25
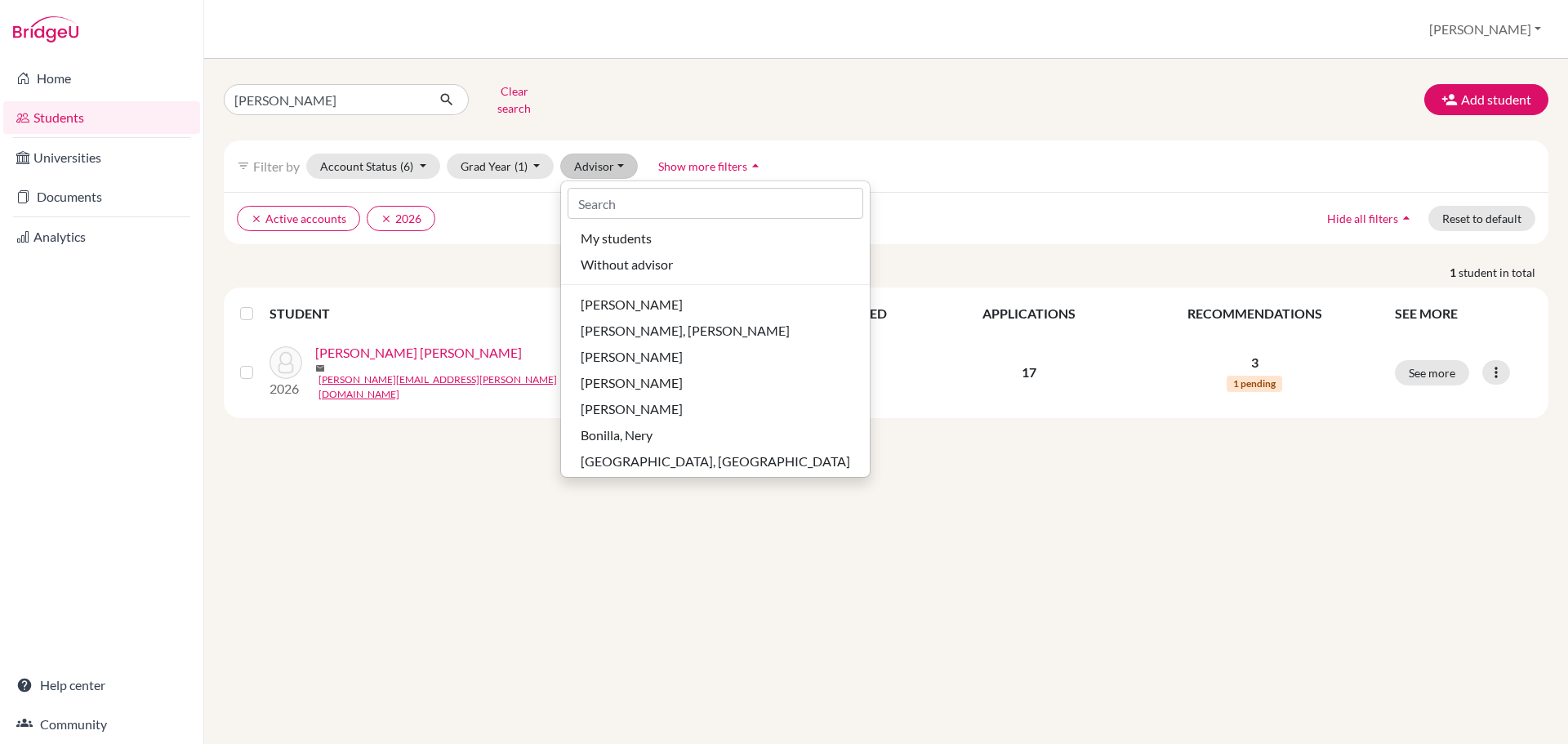
click at [839, 149] on div "filter_list Filter by Account Status (6) Active accounts done Archived accounts…" at bounding box center [886, 166] width 1325 height 51
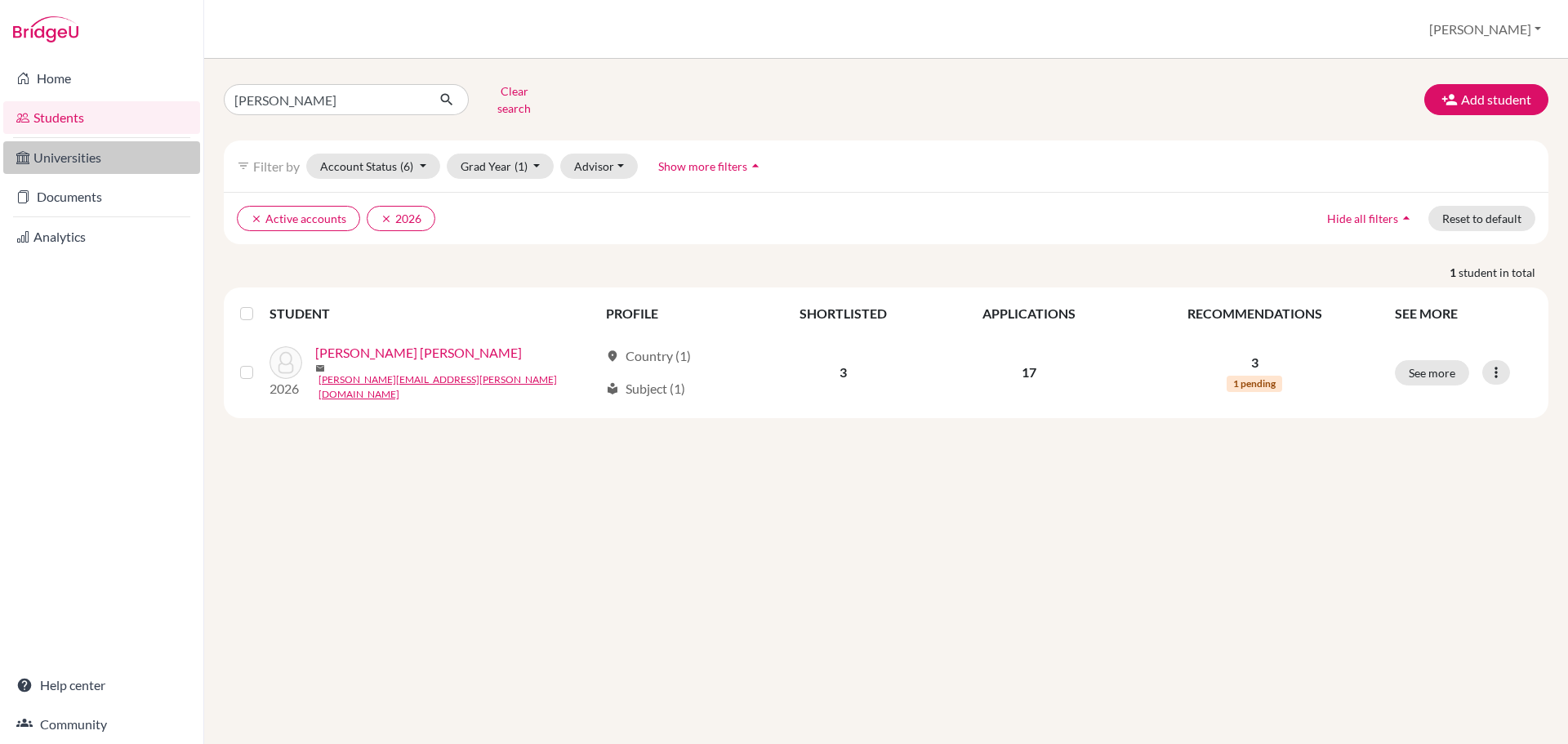
click at [58, 163] on link "Universities" at bounding box center [102, 158] width 197 height 33
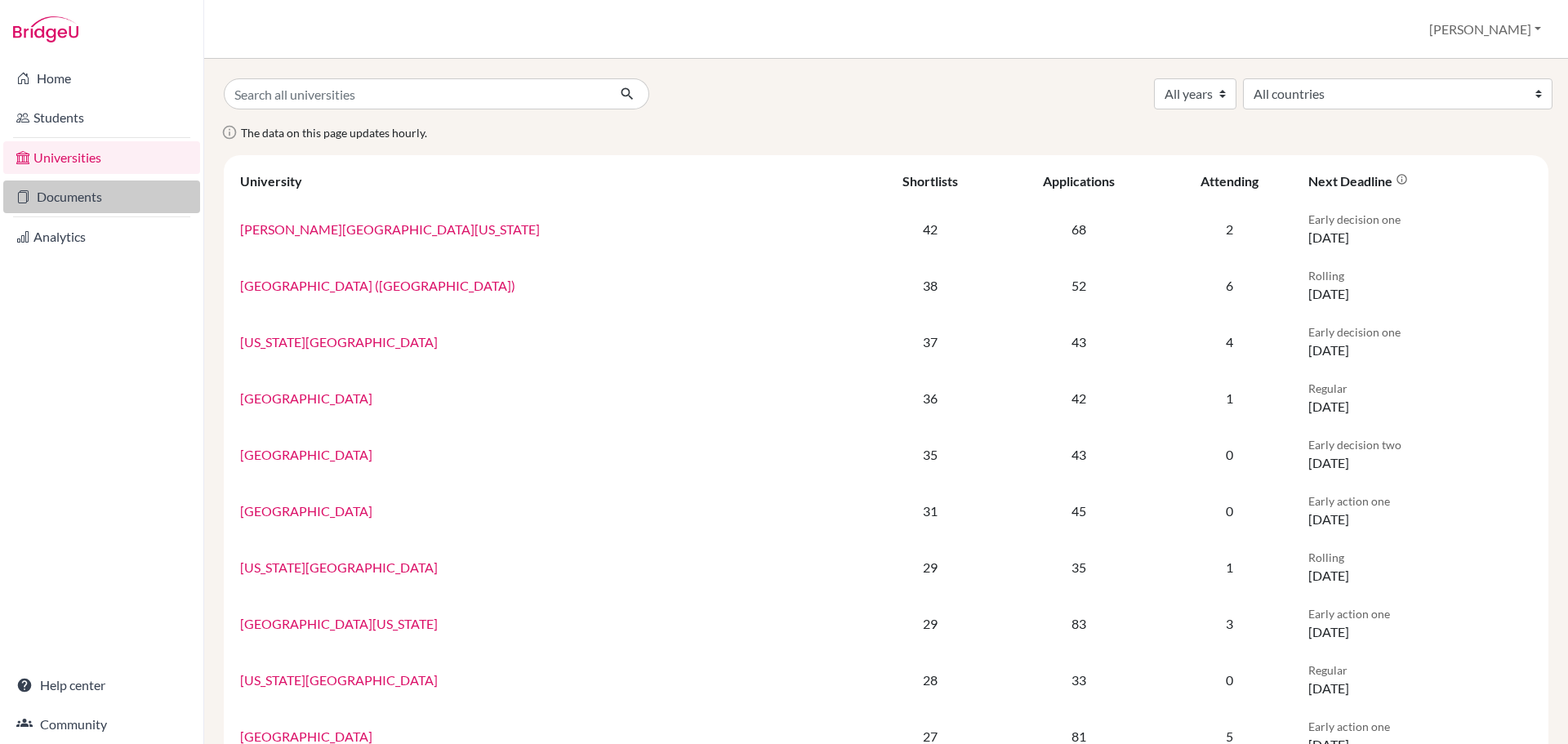
click at [66, 201] on link "Documents" at bounding box center [102, 197] width 197 height 33
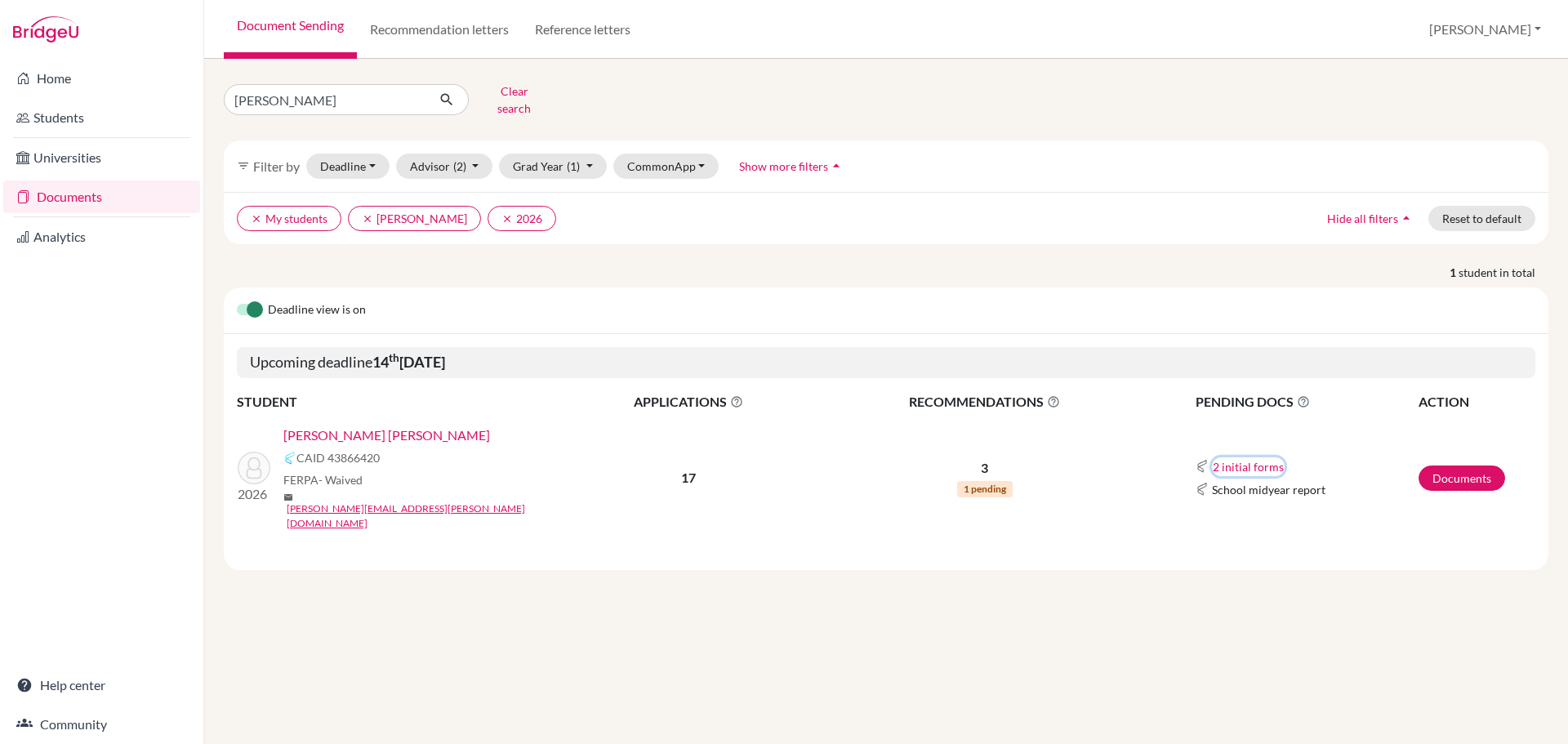
click at [1248, 457] on button "2 initial forms" at bounding box center [1248, 467] width 73 height 19
click at [1444, 466] on link "Documents" at bounding box center [1462, 478] width 87 height 25
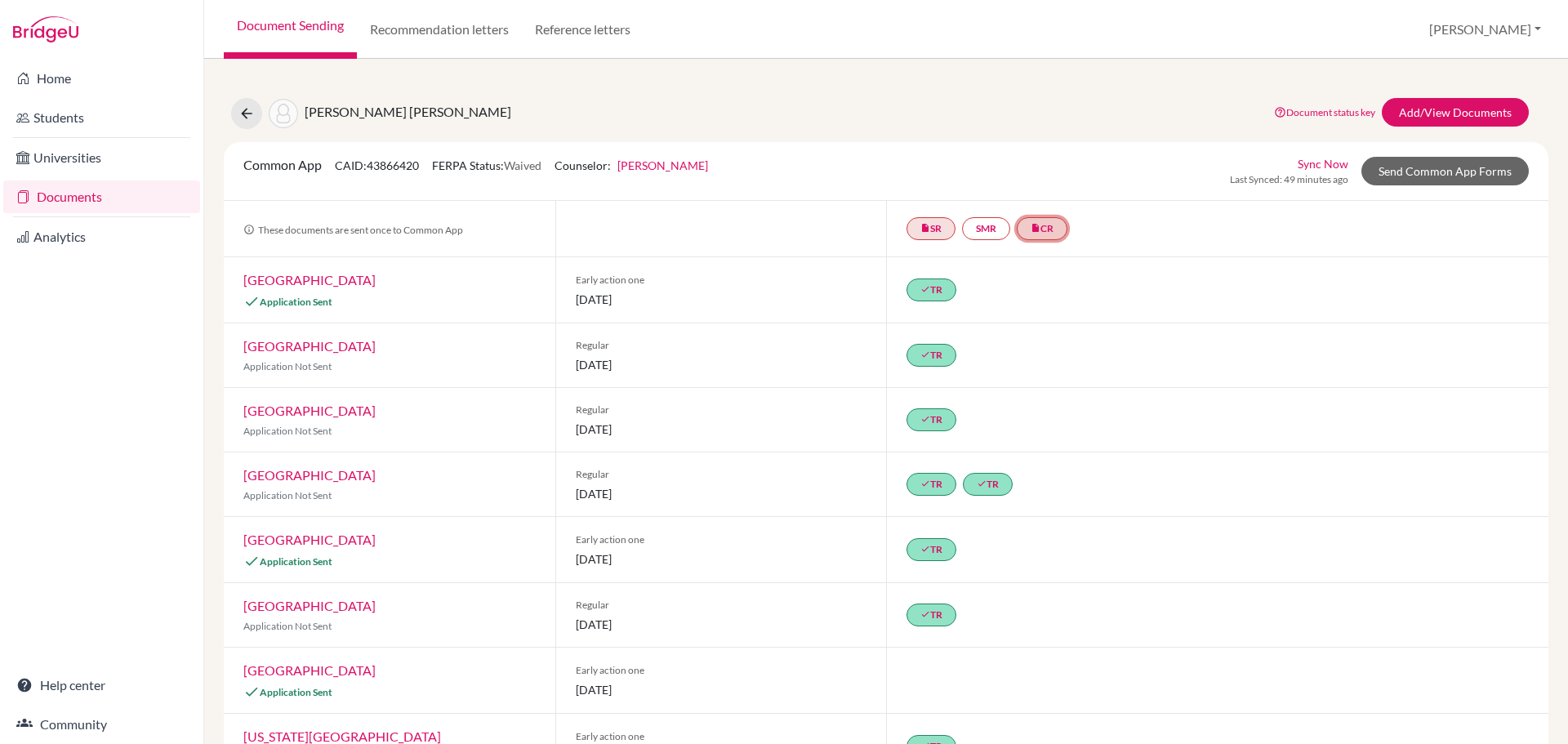
click at [1046, 230] on link "insert_drive_file CR" at bounding box center [1042, 229] width 50 height 23
click at [1116, 234] on div "insert_drive_file SR SMR insert_drive_file CR Counselor recommendation Counselo…" at bounding box center [1217, 229] width 662 height 56
click at [447, 33] on link "Recommendation letters" at bounding box center [440, 30] width 165 height 59
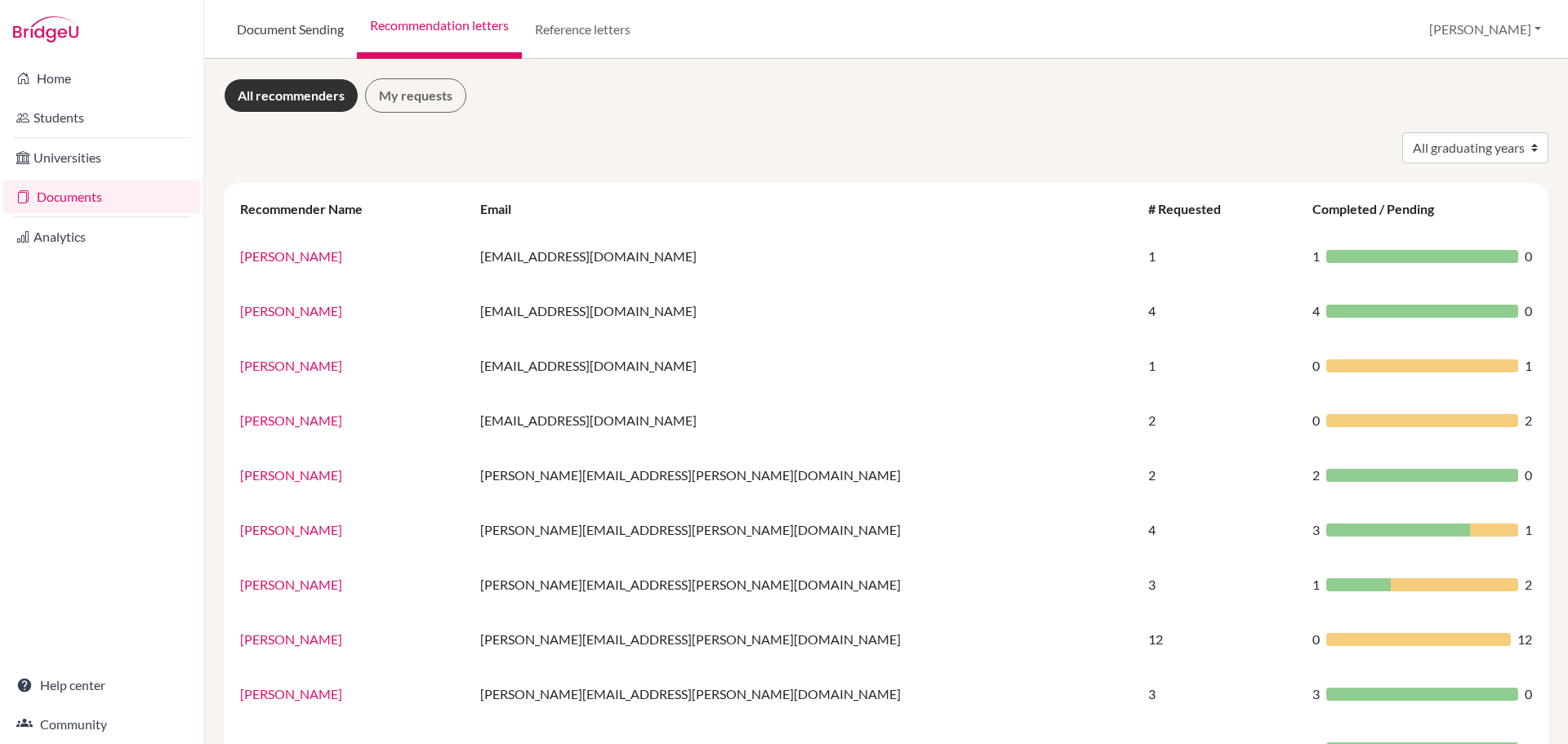
click at [312, 34] on link "Document Sending" at bounding box center [290, 30] width 133 height 59
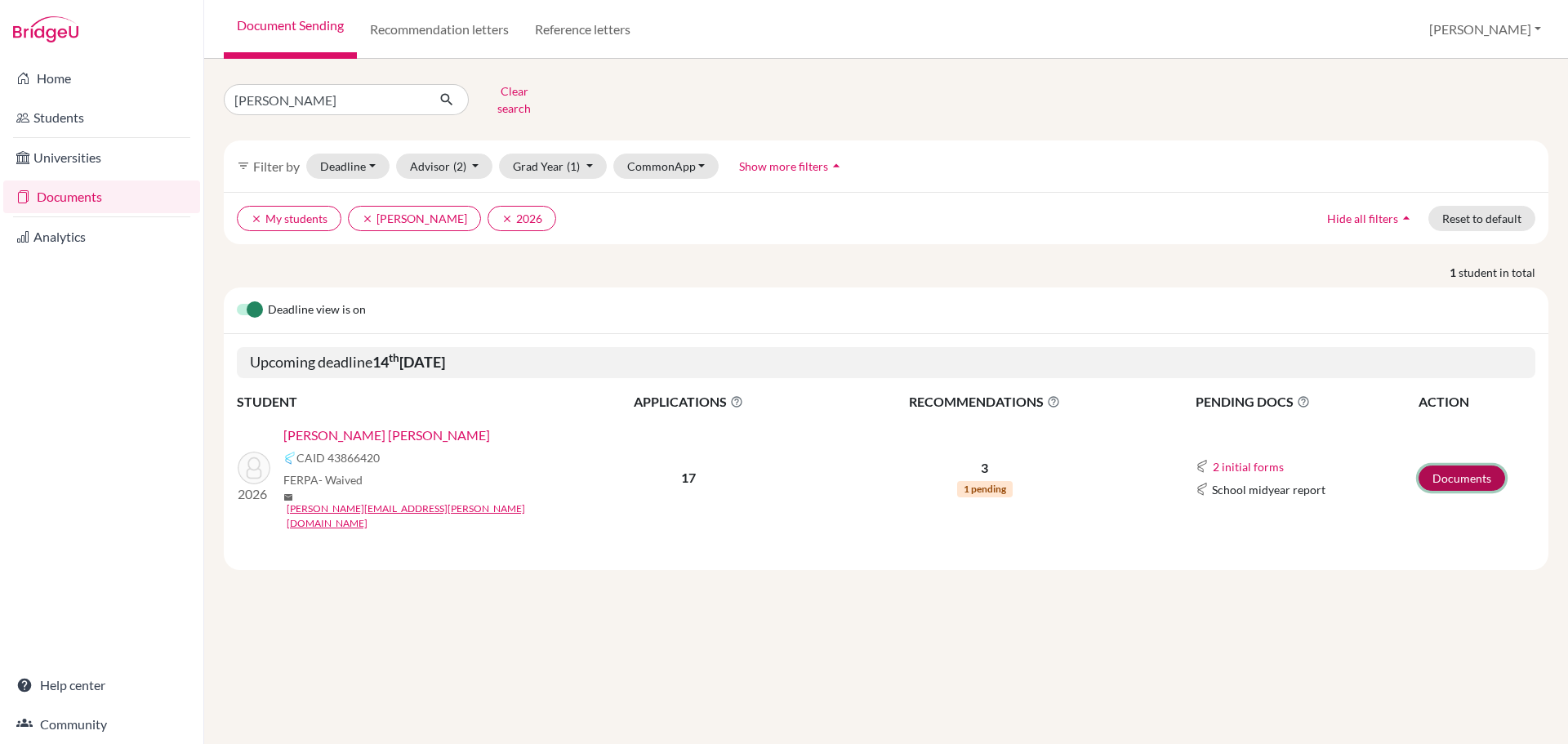
click at [1462, 466] on link "Documents" at bounding box center [1462, 478] width 87 height 25
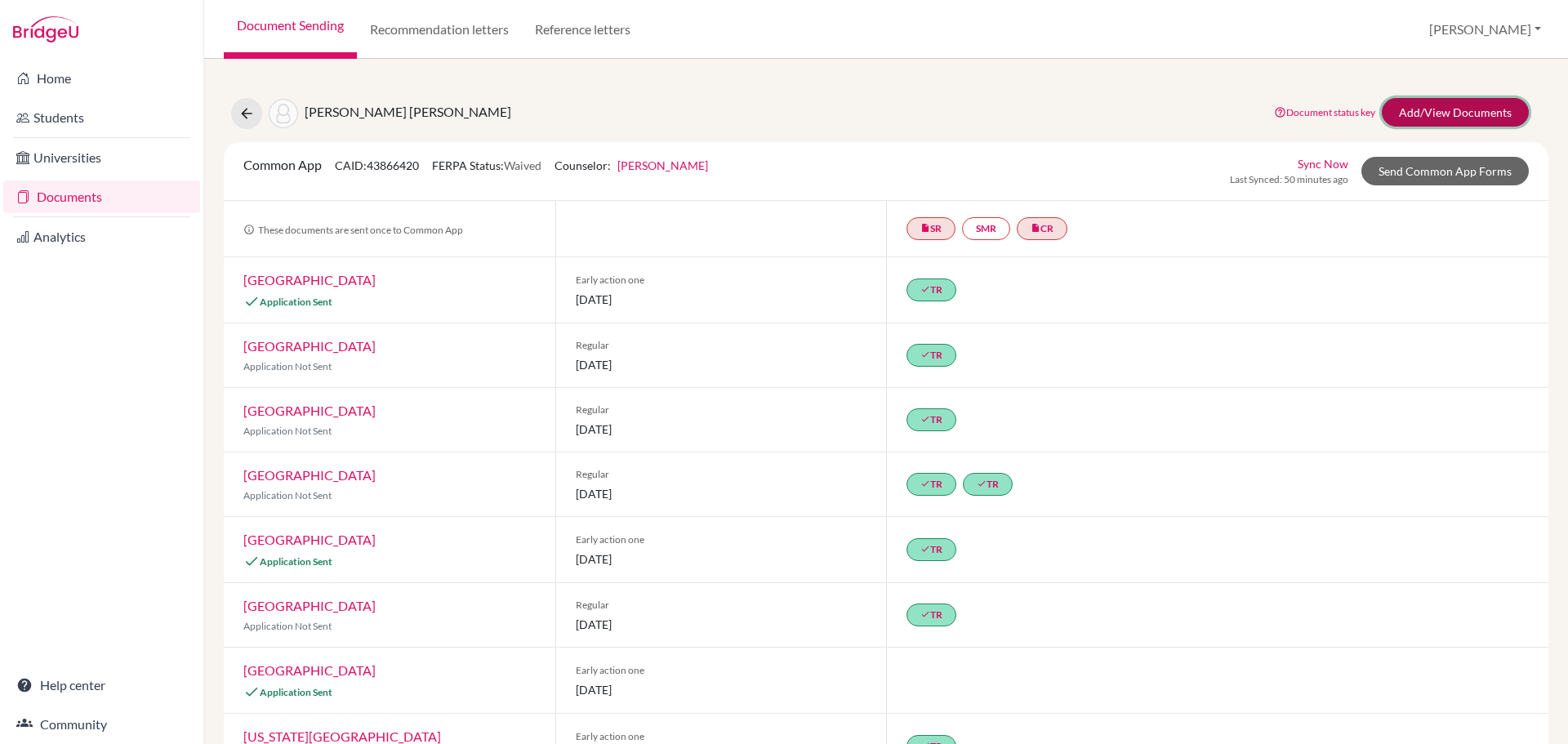
click at [1432, 116] on link "Add/View Documents" at bounding box center [1455, 112] width 147 height 29
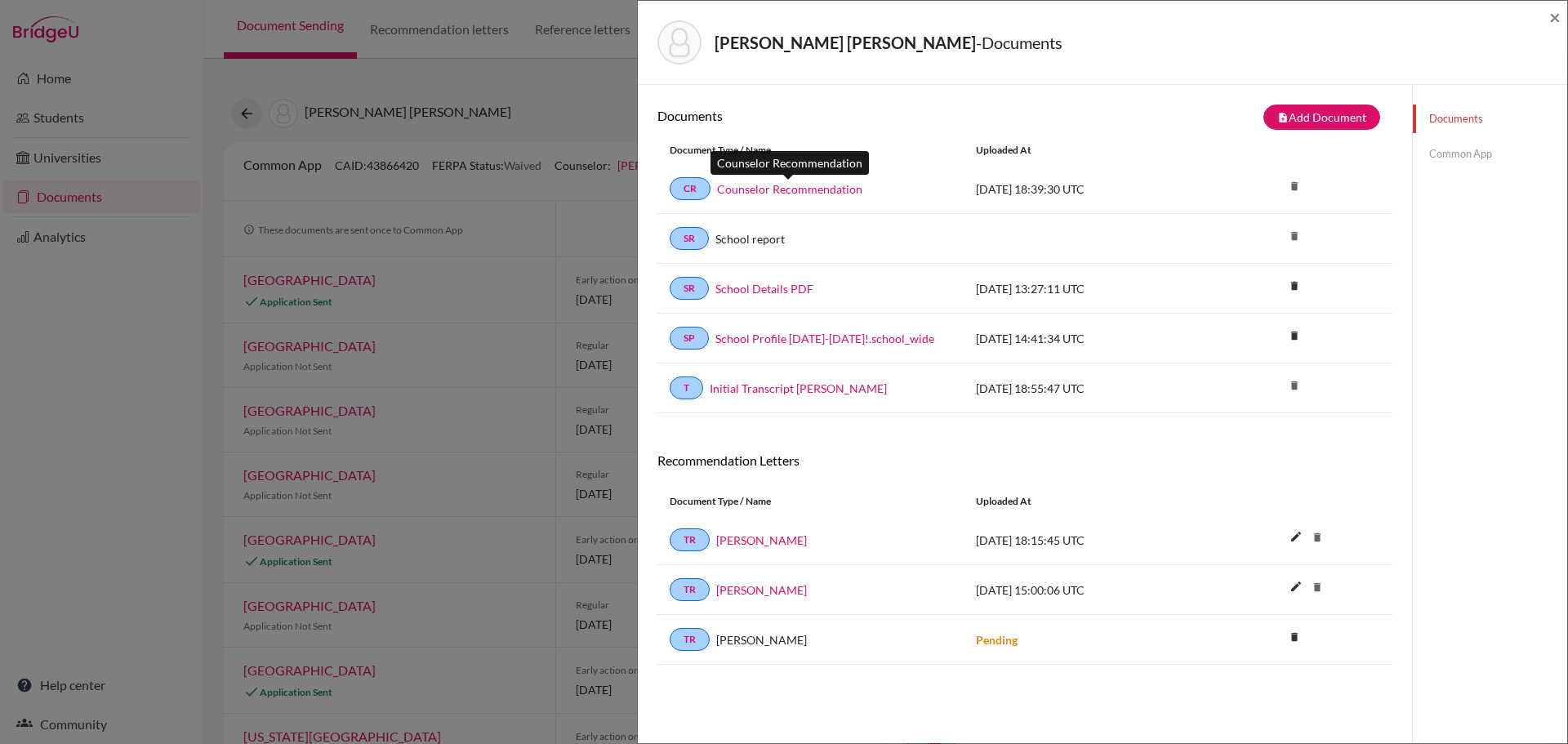
click at [743, 188] on link "Counselor Recommendation" at bounding box center [789, 189] width 145 height 17
click at [1552, 18] on span "×" at bounding box center [1554, 17] width 11 height 23
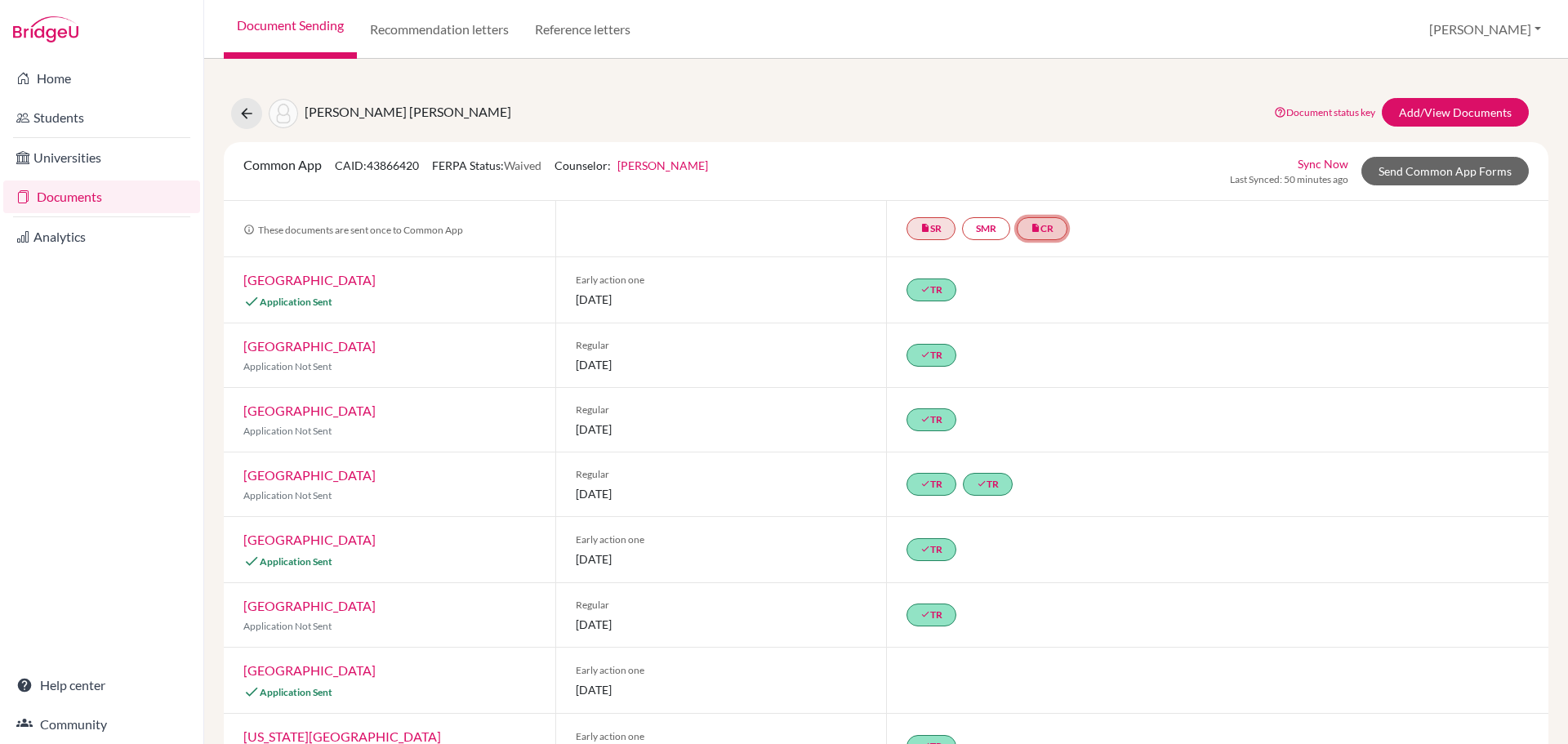
click at [1039, 227] on link "insert_drive_file CR" at bounding box center [1042, 229] width 50 height 23
click at [1034, 175] on link "Counselor Recommendation" at bounding box center [1047, 179] width 145 height 14
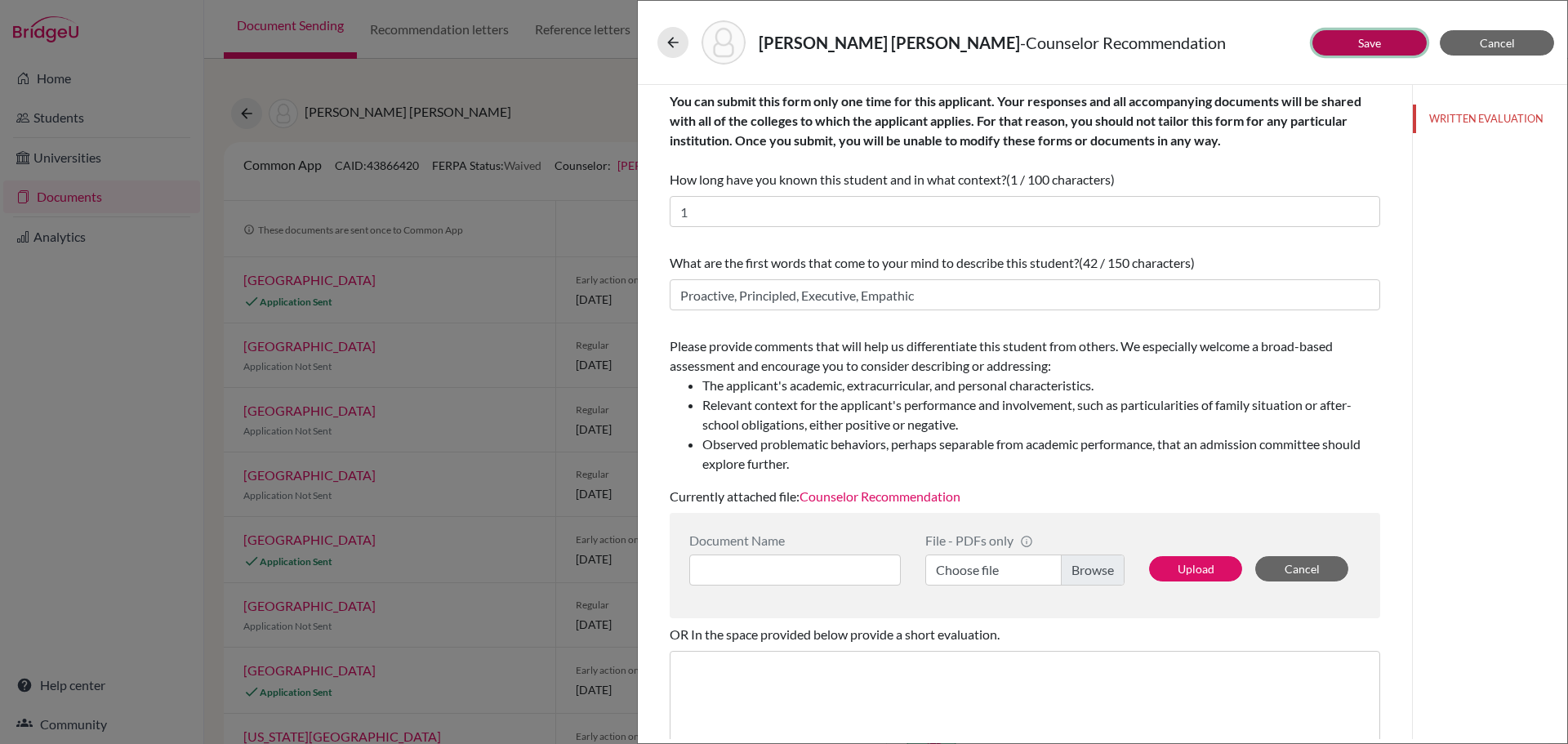
click at [1371, 41] on link "Save" at bounding box center [1369, 43] width 23 height 14
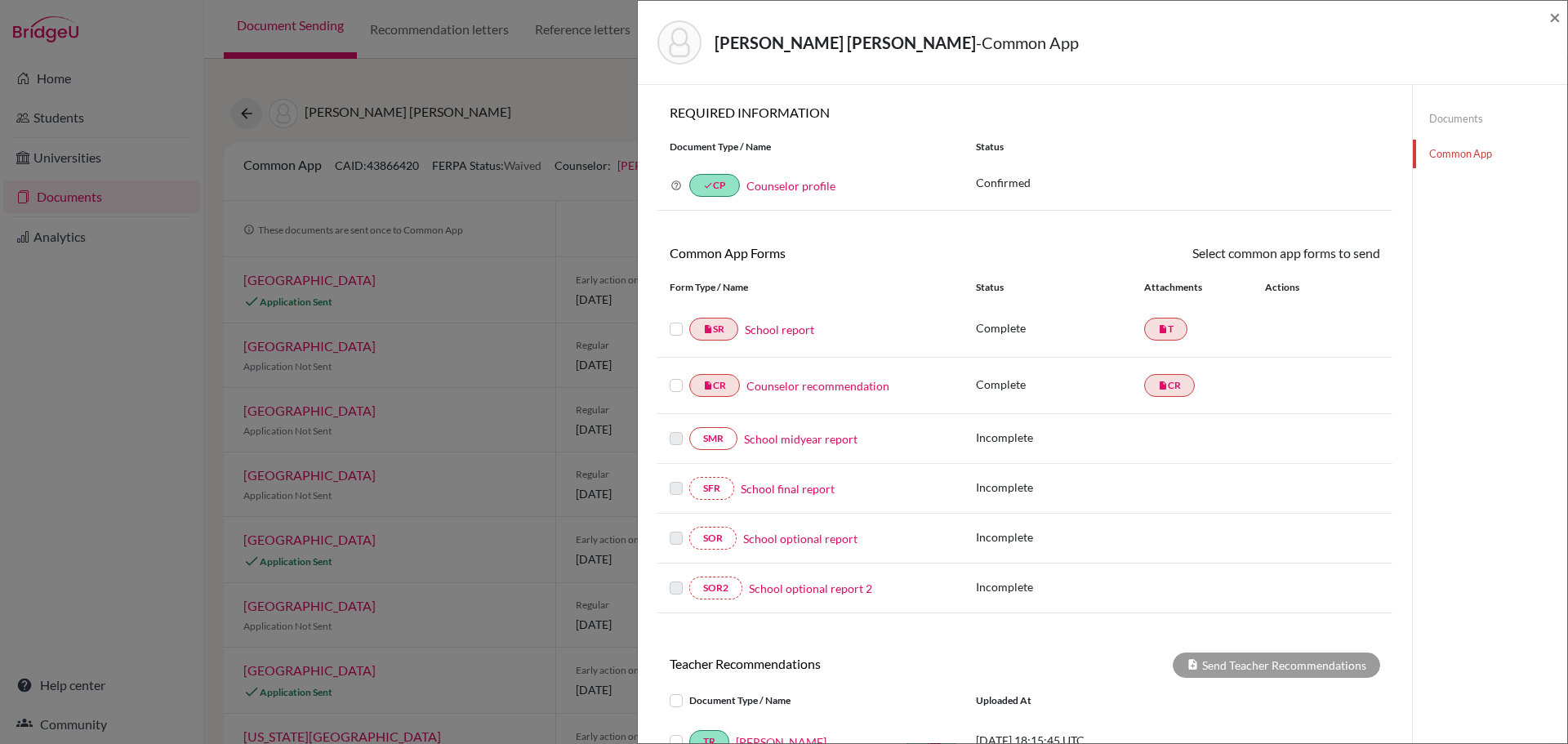
click at [677, 375] on label at bounding box center [676, 375] width 13 height 0
click at [0, 0] on input "checkbox" at bounding box center [0, 0] width 0 height 0
click at [677, 321] on label at bounding box center [676, 321] width 13 height 0
click at [0, 0] on input "checkbox" at bounding box center [0, 0] width 0 height 0
click at [1337, 253] on link "Send" at bounding box center [1346, 256] width 68 height 25
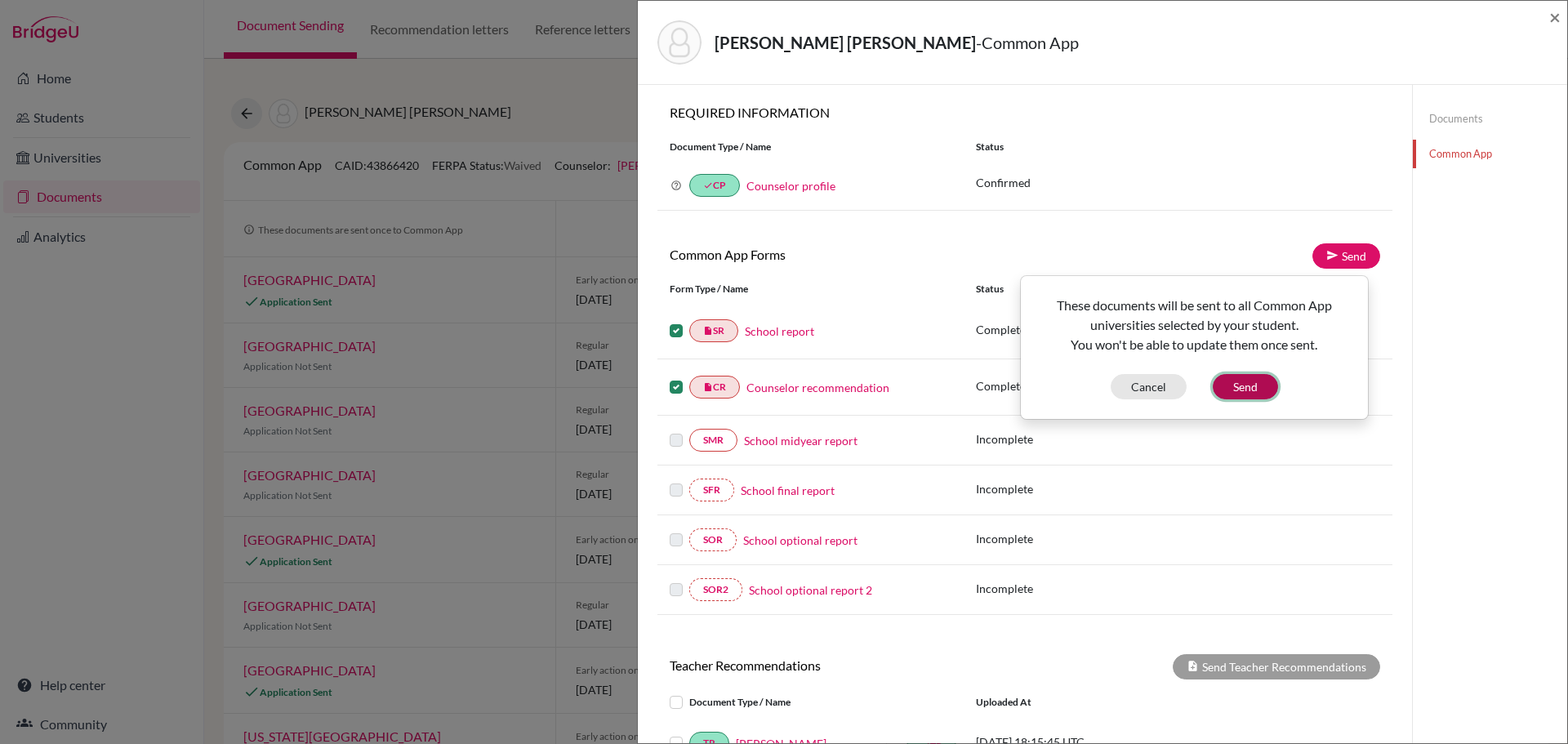
click at [1247, 387] on button "Send" at bounding box center [1245, 387] width 65 height 25
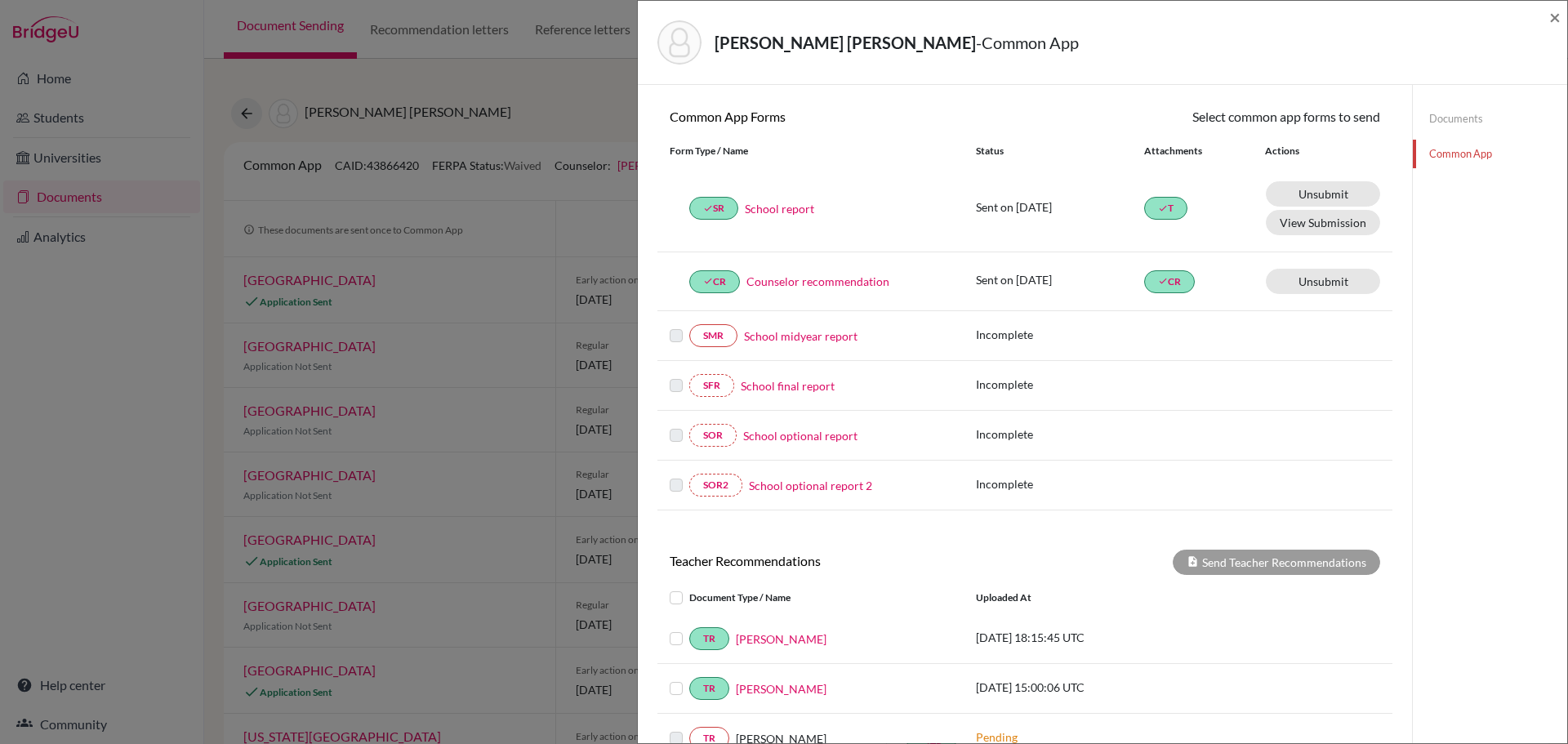
scroll to position [333, 0]
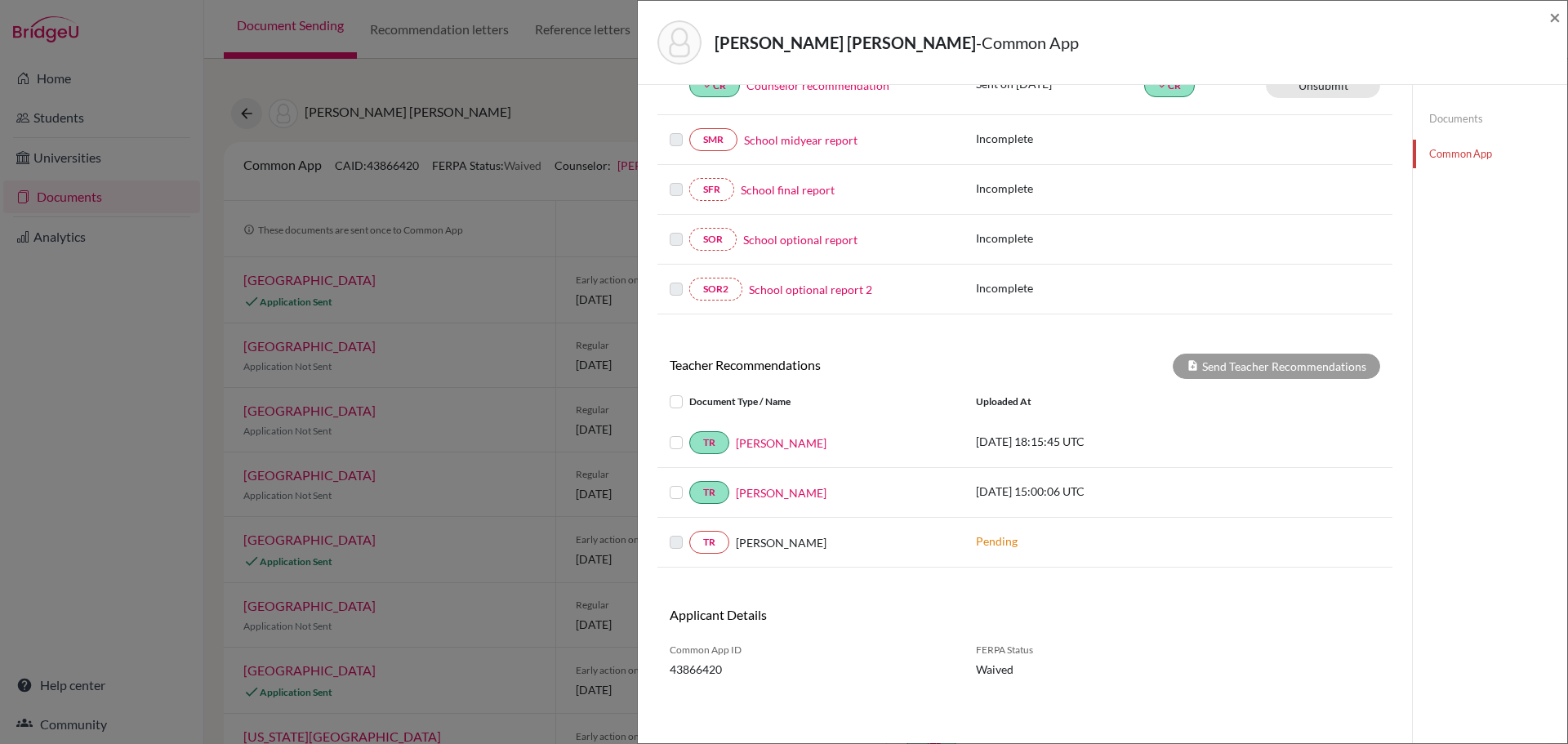
drag, startPoint x: 676, startPoint y: 402, endPoint x: 663, endPoint y: 406, distance: 13.6
click at [689, 392] on label at bounding box center [689, 392] width 0 height 0
click at [0, 0] on input "checkbox" at bounding box center [0, 0] width 0 height 0
click at [1258, 364] on button "Send Teacher Recommendations" at bounding box center [1276, 366] width 208 height 25
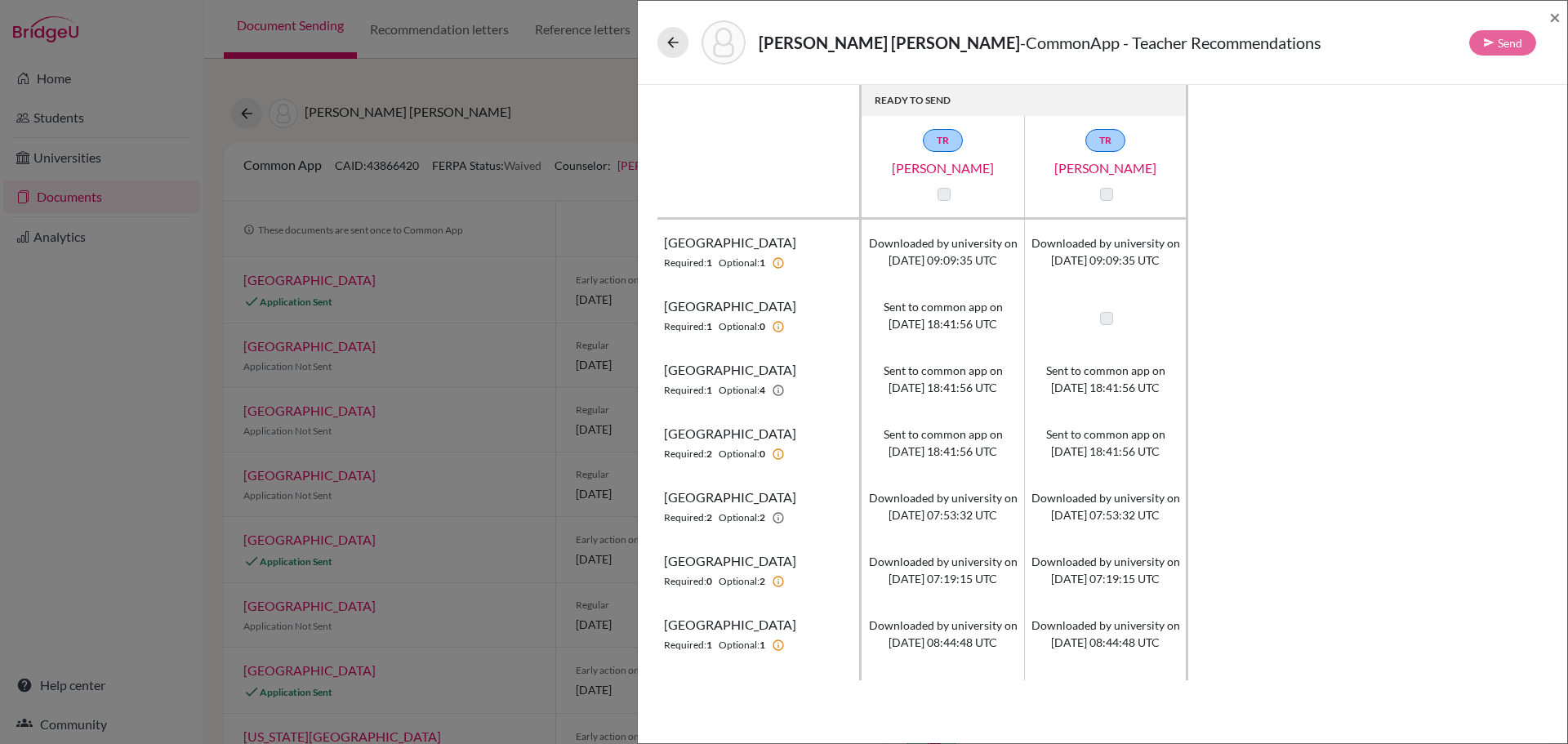
click at [946, 194] on label at bounding box center [943, 194] width 13 height 13
click at [946, 193] on label at bounding box center [943, 194] width 13 height 13
click at [1109, 194] on label at bounding box center [1106, 194] width 13 height 13
click at [1555, 13] on span "×" at bounding box center [1554, 17] width 11 height 23
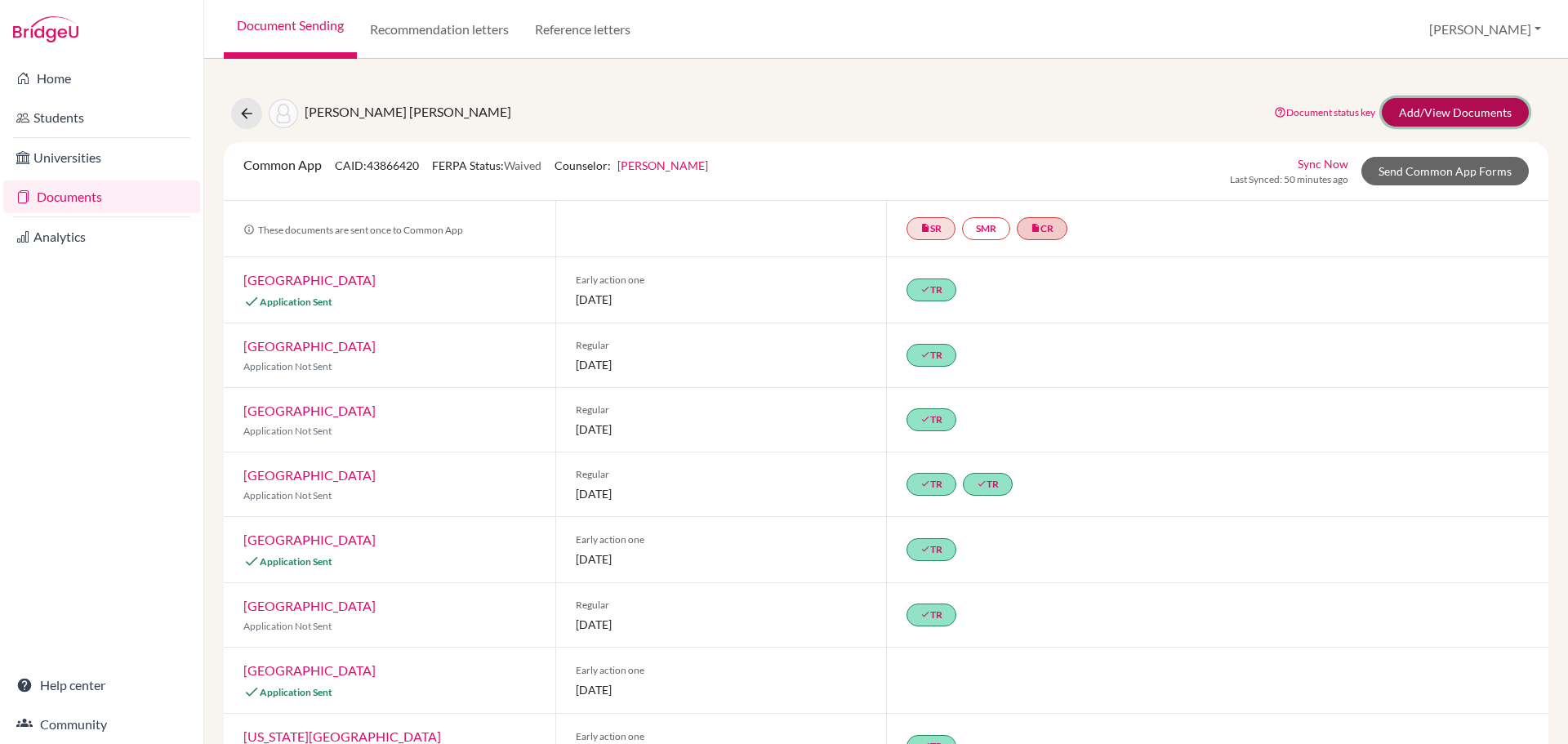
click at [1431, 110] on link "Add/View Documents" at bounding box center [1455, 112] width 147 height 29
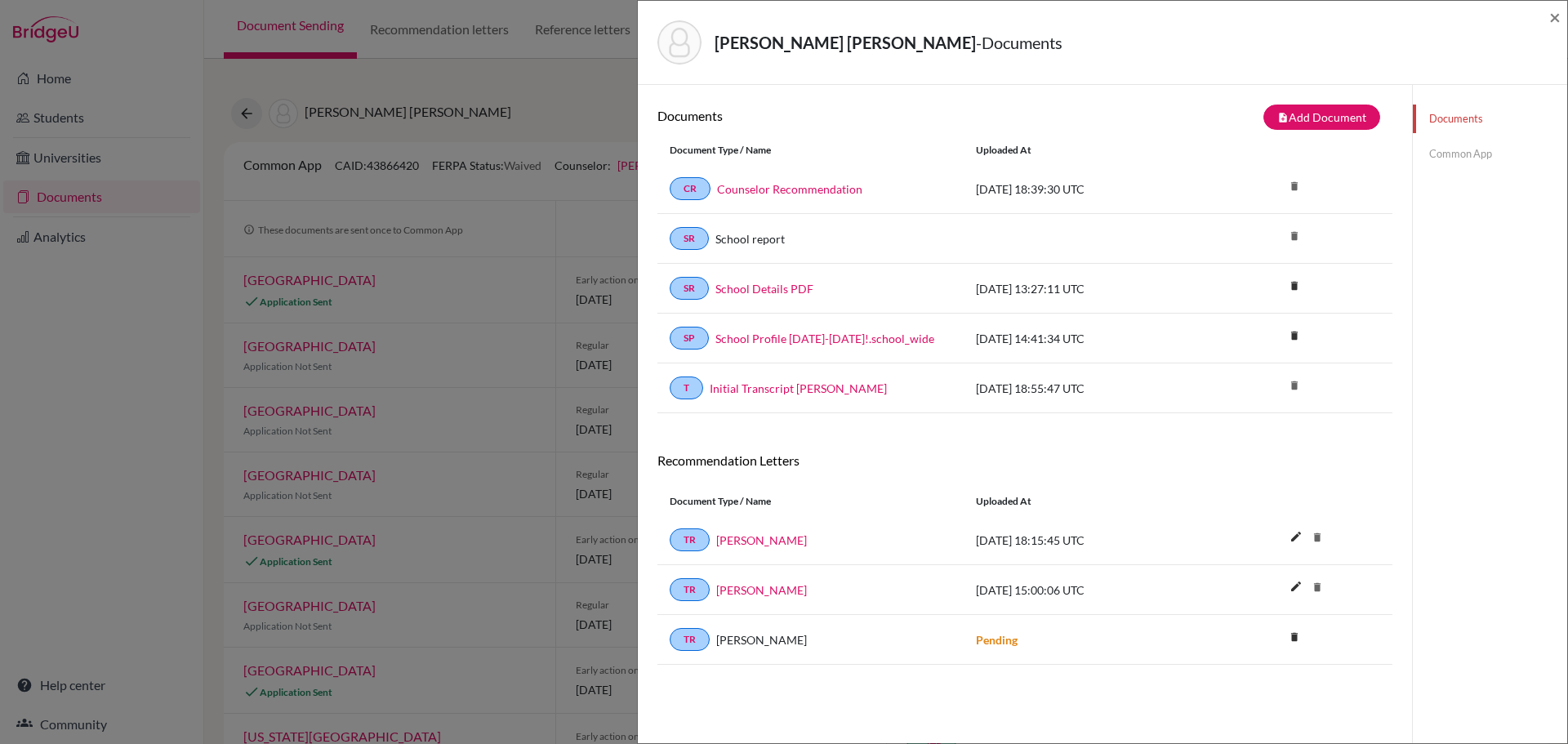
click at [1460, 150] on link "Common App" at bounding box center [1490, 154] width 155 height 29
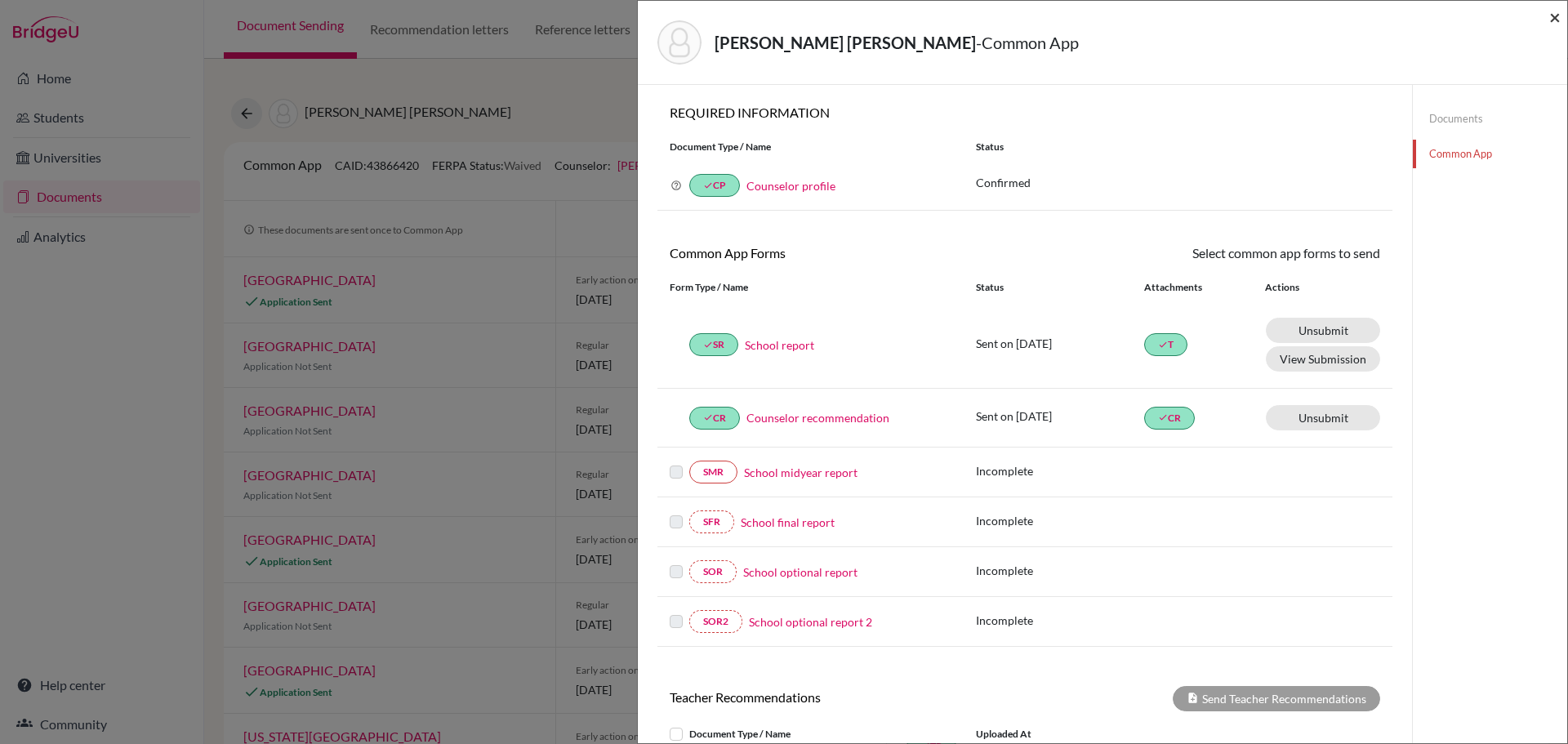
click at [1557, 17] on span "×" at bounding box center [1554, 17] width 11 height 23
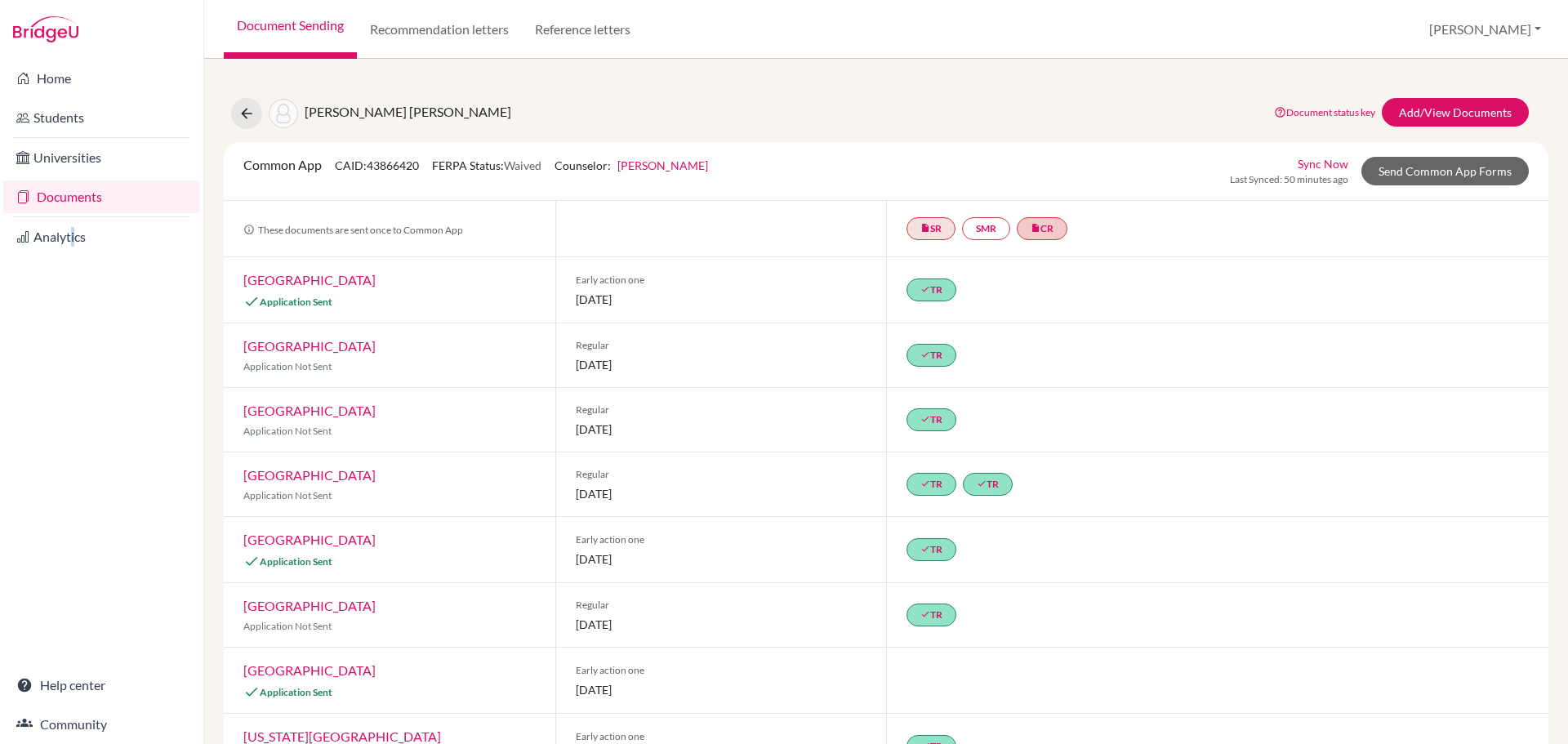
drag, startPoint x: 68, startPoint y: 395, endPoint x: 69, endPoint y: 406, distance: 11.0
click at [69, 406] on div "Home Students Universities Documents Analytics Help center Community" at bounding box center [102, 402] width 203 height 686
